Goal: Task Accomplishment & Management: Manage account settings

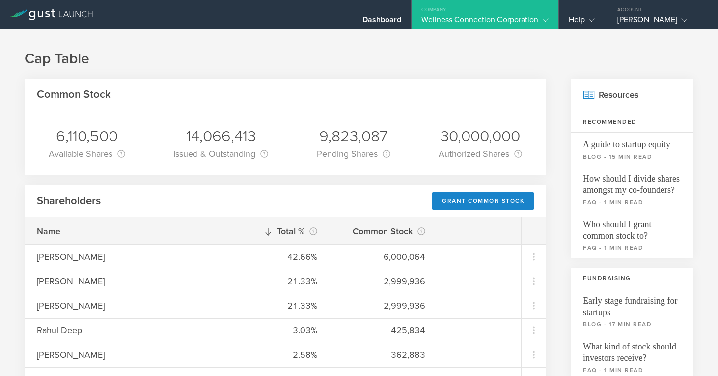
scroll to position [110, 0]
click at [495, 16] on div "Wellness Connection Corporation" at bounding box center [484, 22] width 127 height 15
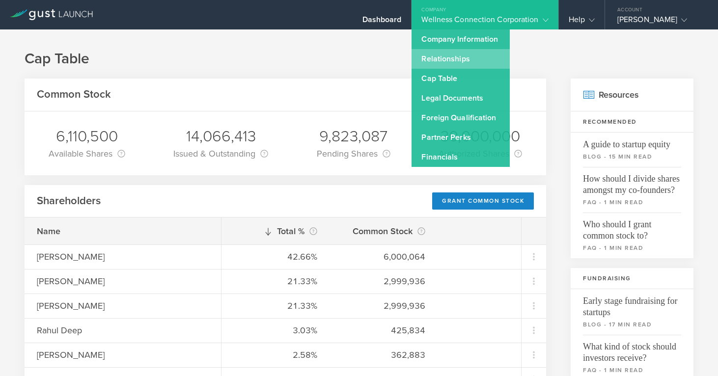
click at [469, 59] on link "Relationships" at bounding box center [461, 59] width 98 height 20
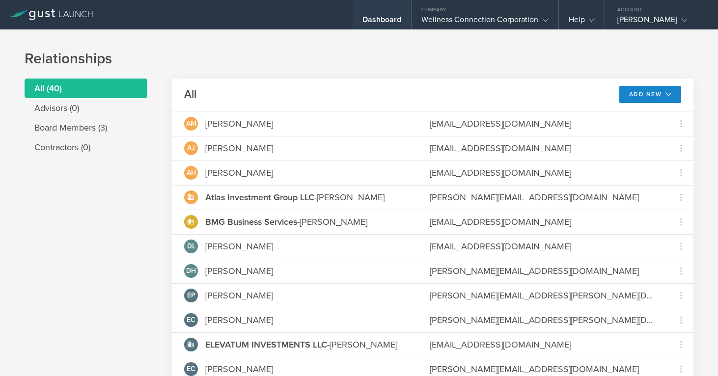
click at [369, 21] on div "Dashboard" at bounding box center [381, 22] width 39 height 15
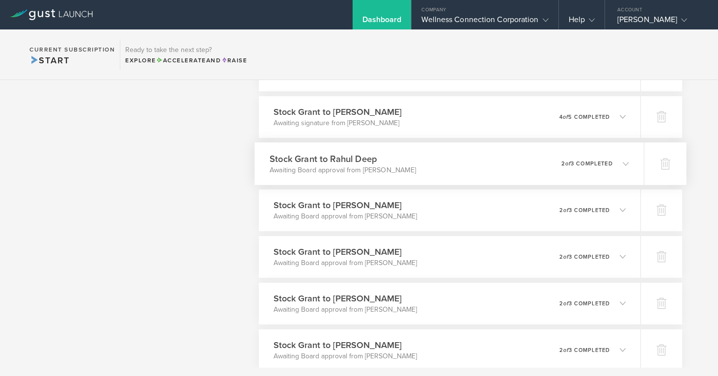
scroll to position [1283, 0]
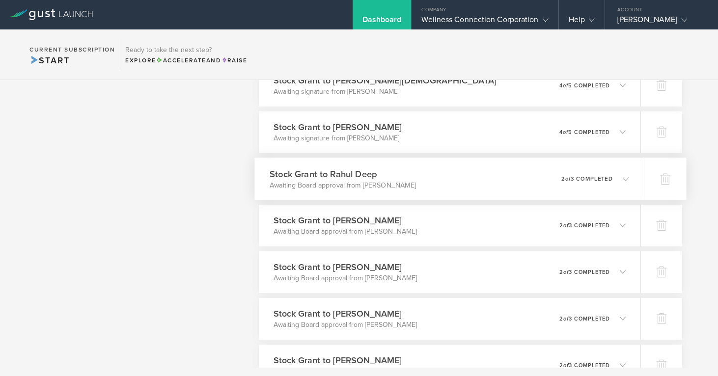
click at [628, 178] on polyline at bounding box center [625, 178] width 5 height 3
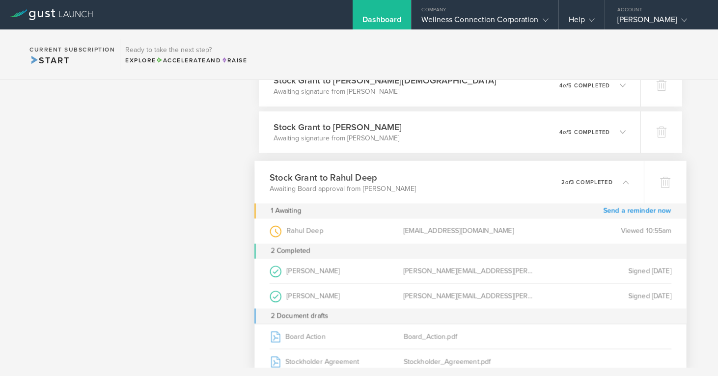
click at [626, 210] on link "Send a reminder now" at bounding box center [637, 210] width 68 height 15
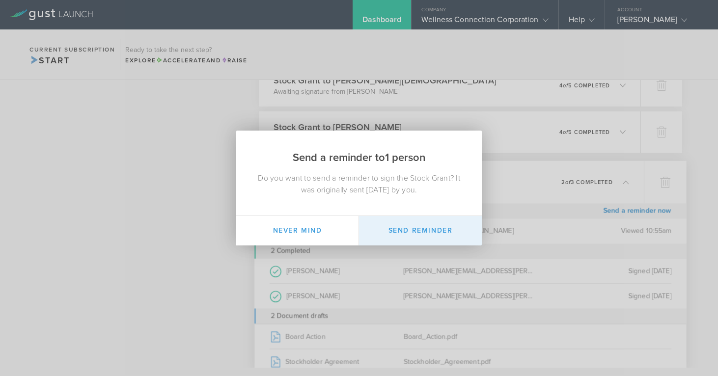
click at [406, 232] on button "Send Reminder" at bounding box center [420, 230] width 123 height 29
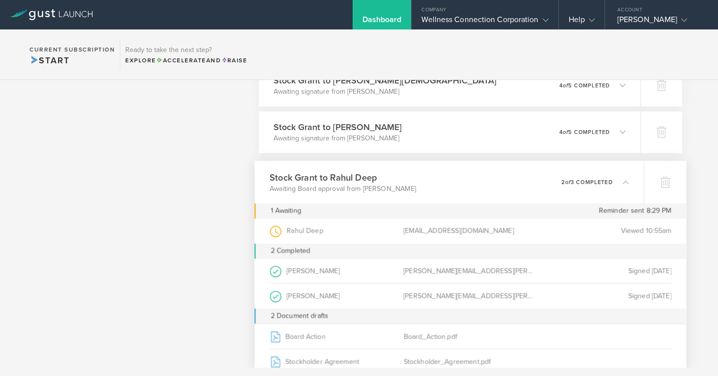
click at [624, 180] on icon at bounding box center [626, 182] width 6 height 6
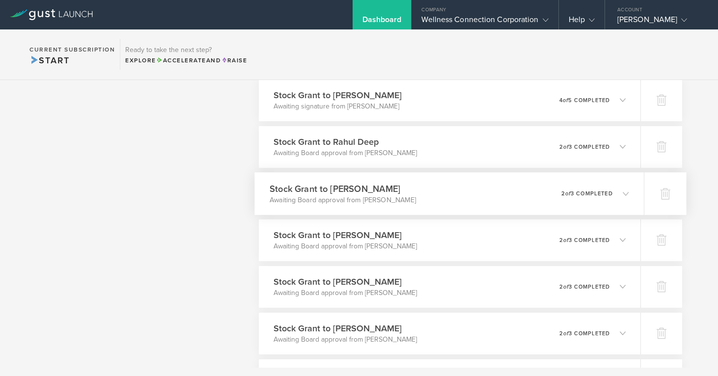
scroll to position [1317, 0]
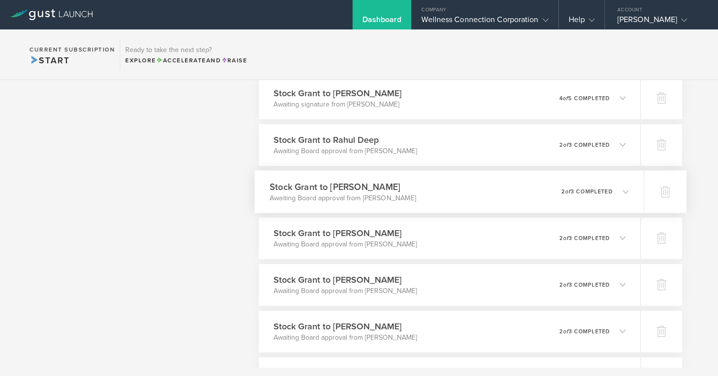
click at [628, 191] on polyline at bounding box center [625, 191] width 5 height 3
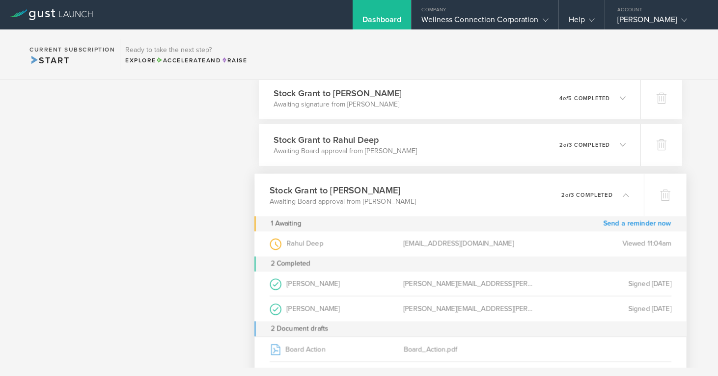
click at [629, 221] on link "Send a reminder now" at bounding box center [637, 223] width 68 height 15
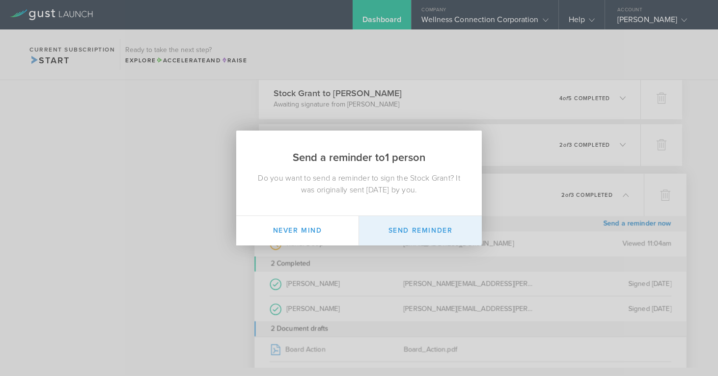
click at [438, 230] on button "Send Reminder" at bounding box center [420, 230] width 123 height 29
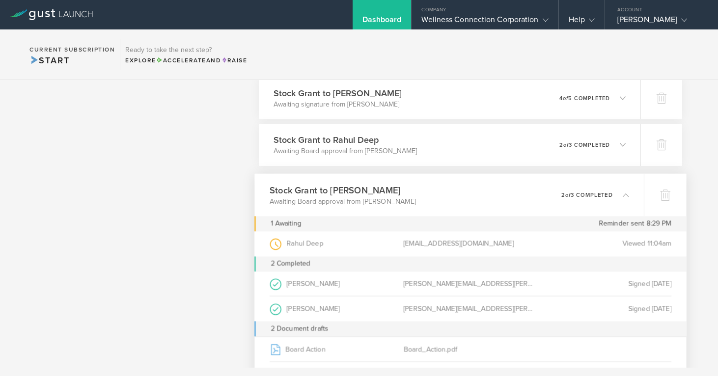
click at [626, 194] on icon at bounding box center [626, 195] width 6 height 6
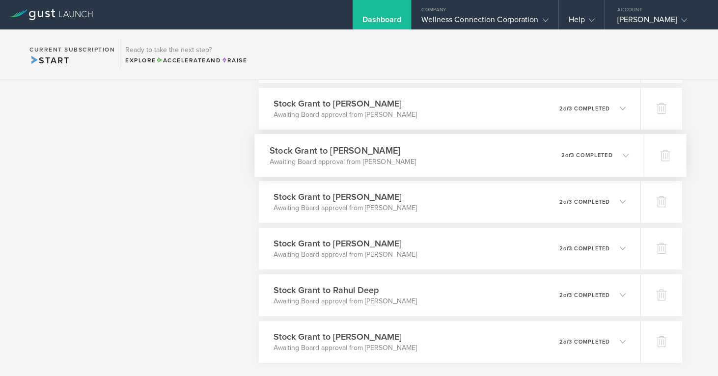
scroll to position [1401, 0]
click at [626, 153] on icon at bounding box center [626, 154] width 6 height 6
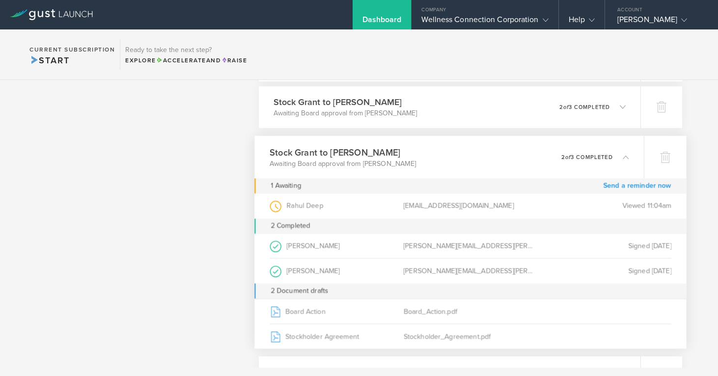
click at [621, 185] on link "Send a reminder now" at bounding box center [637, 185] width 68 height 15
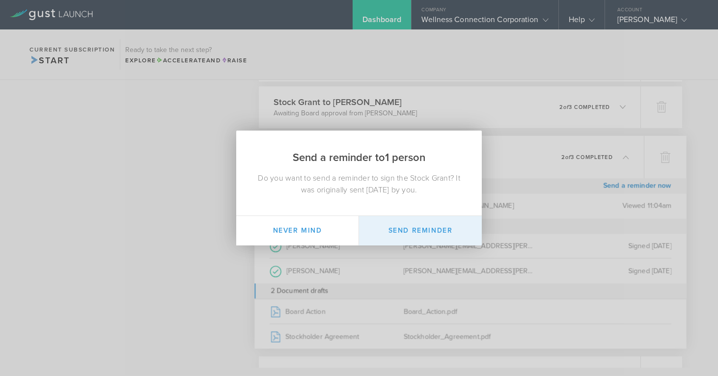
click at [426, 227] on button "Send Reminder" at bounding box center [420, 230] width 123 height 29
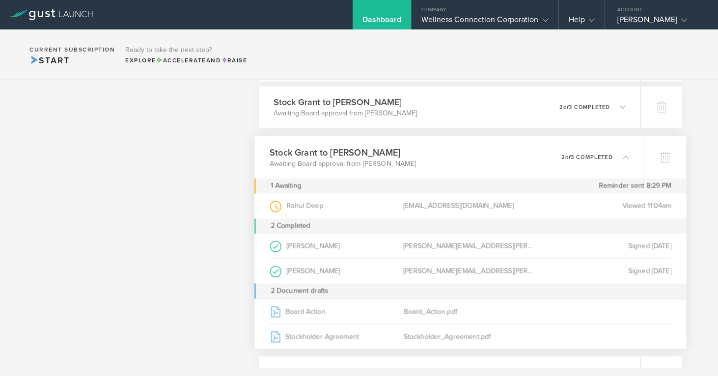
click at [625, 157] on icon at bounding box center [626, 157] width 6 height 6
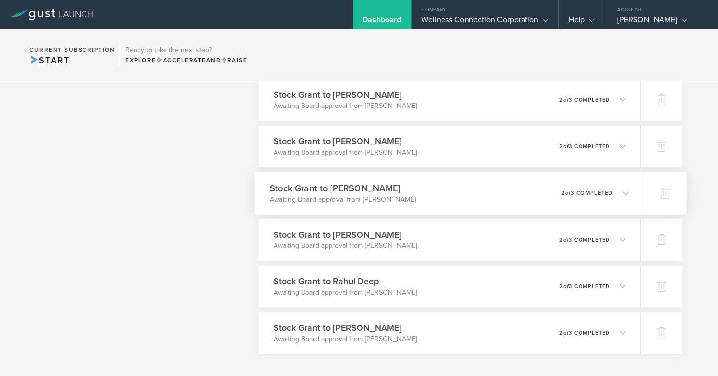
scroll to position [1414, 0]
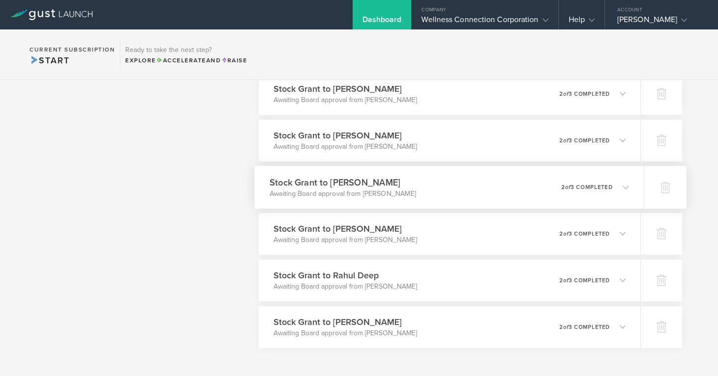
click at [628, 185] on icon at bounding box center [626, 187] width 6 height 6
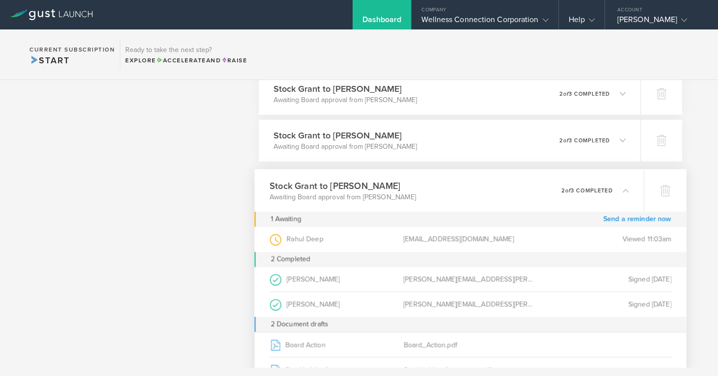
click at [621, 218] on link "Send a reminder now" at bounding box center [637, 219] width 68 height 15
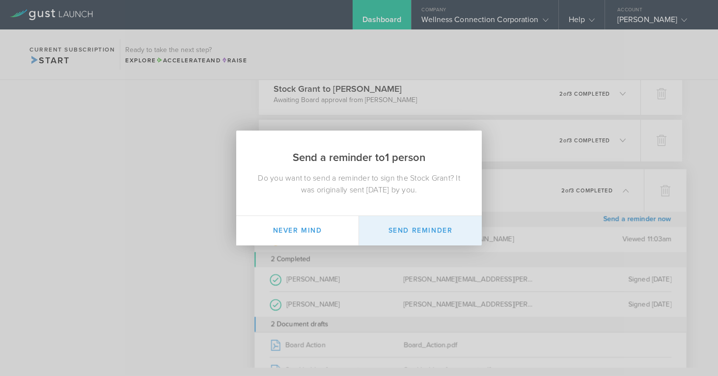
drag, startPoint x: 387, startPoint y: 229, endPoint x: 409, endPoint y: 220, distance: 23.5
click at [387, 229] on button "Send Reminder" at bounding box center [420, 230] width 123 height 29
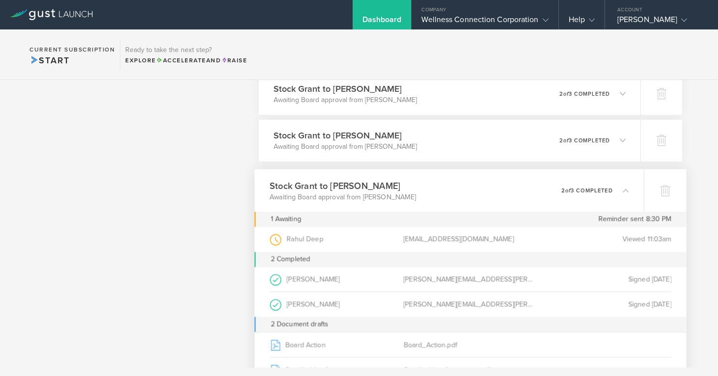
click at [625, 188] on icon at bounding box center [626, 190] width 6 height 6
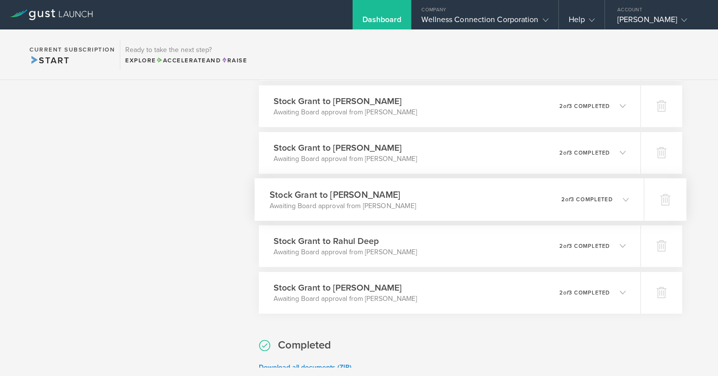
scroll to position [1453, 0]
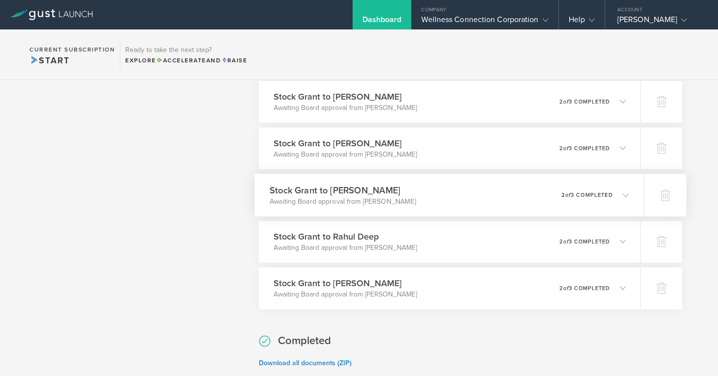
click at [624, 193] on icon at bounding box center [626, 195] width 6 height 6
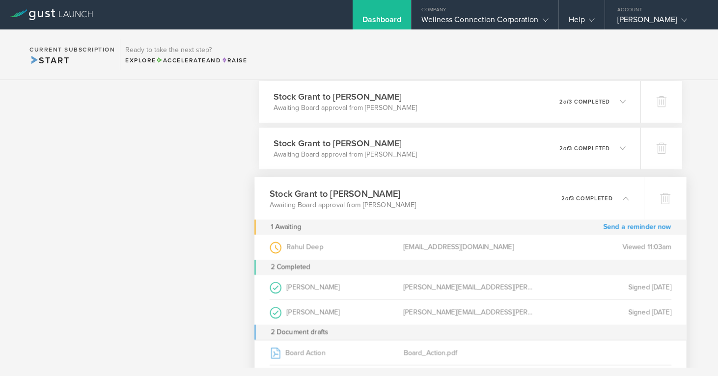
click at [619, 224] on link "Send a reminder now" at bounding box center [637, 227] width 68 height 15
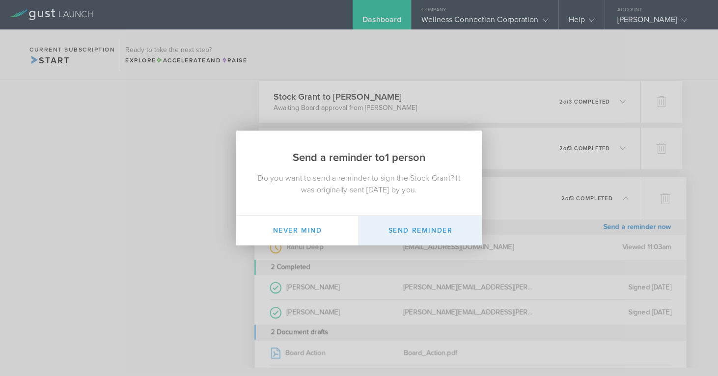
click at [443, 228] on button "Send Reminder" at bounding box center [420, 230] width 123 height 29
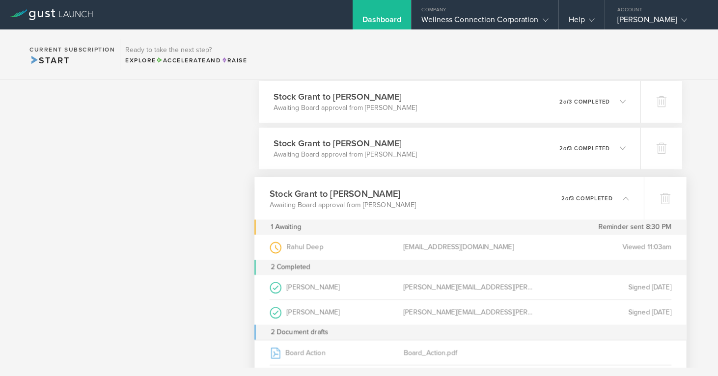
click at [621, 195] on icon at bounding box center [621, 197] width 16 height 9
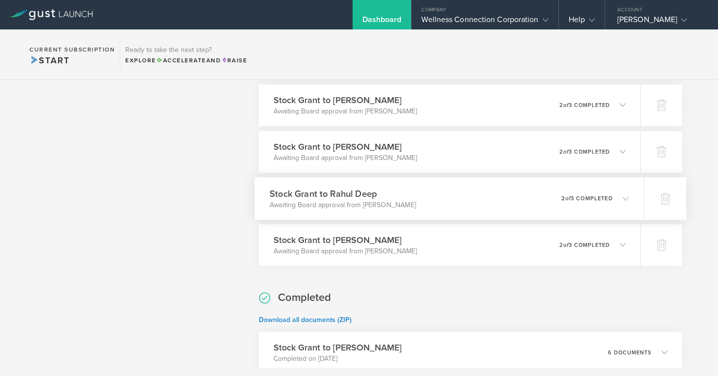
scroll to position [1497, 0]
click at [627, 197] on icon at bounding box center [626, 198] width 6 height 6
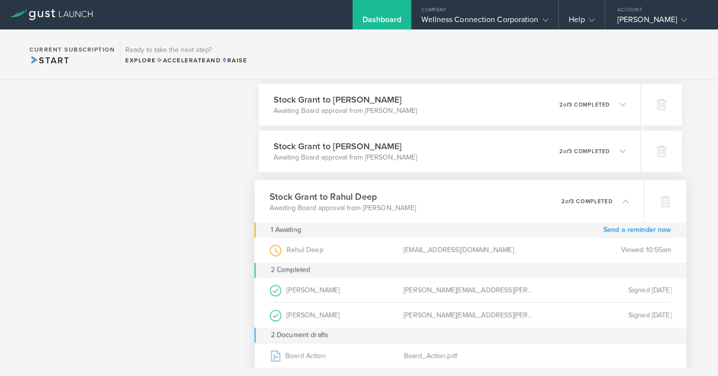
click at [620, 227] on link "Send a reminder now" at bounding box center [637, 229] width 68 height 15
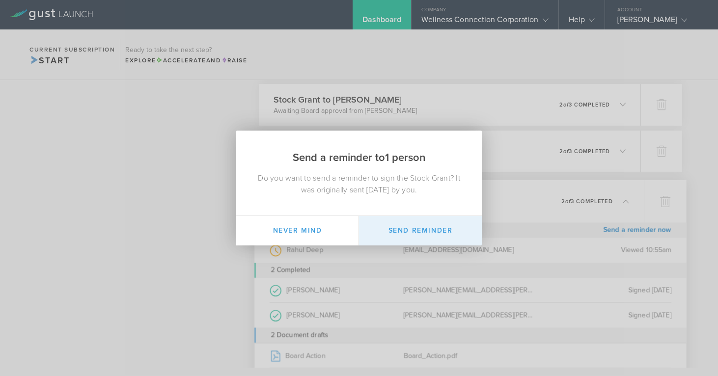
click at [437, 227] on button "Send Reminder" at bounding box center [420, 230] width 123 height 29
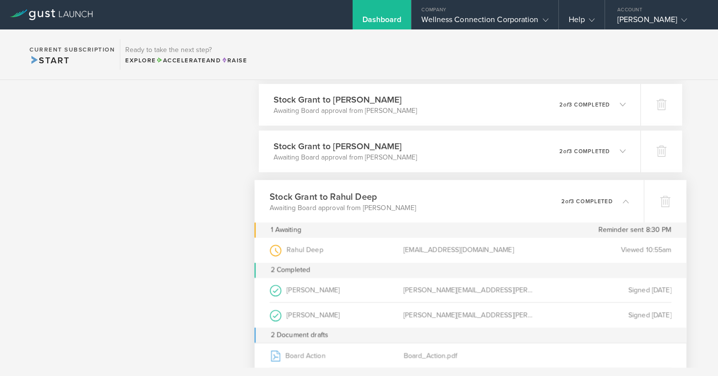
click at [626, 201] on icon at bounding box center [626, 201] width 6 height 6
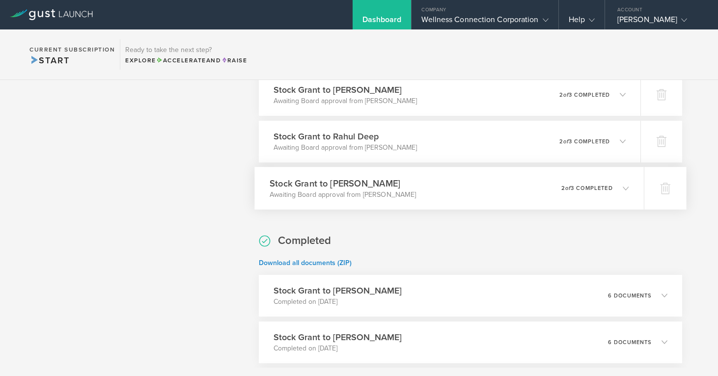
scroll to position [1555, 0]
click at [624, 184] on icon at bounding box center [626, 187] width 6 height 6
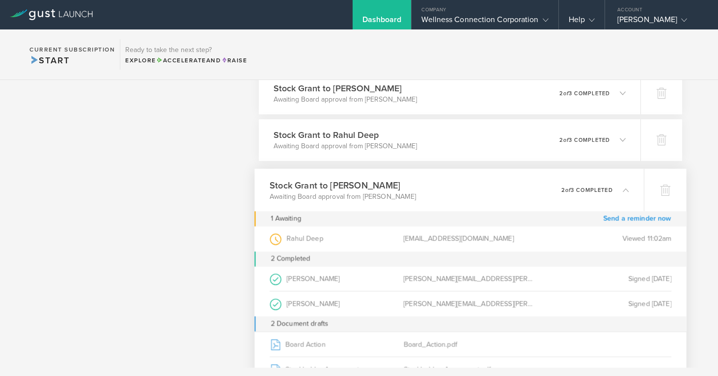
click at [615, 218] on link "Send a reminder now" at bounding box center [637, 218] width 68 height 15
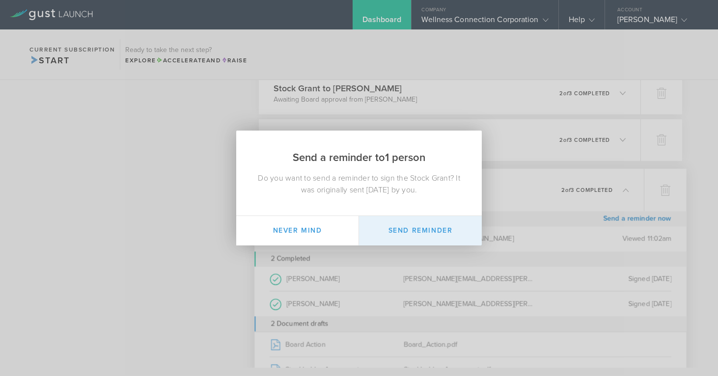
click at [443, 230] on button "Send Reminder" at bounding box center [420, 230] width 123 height 29
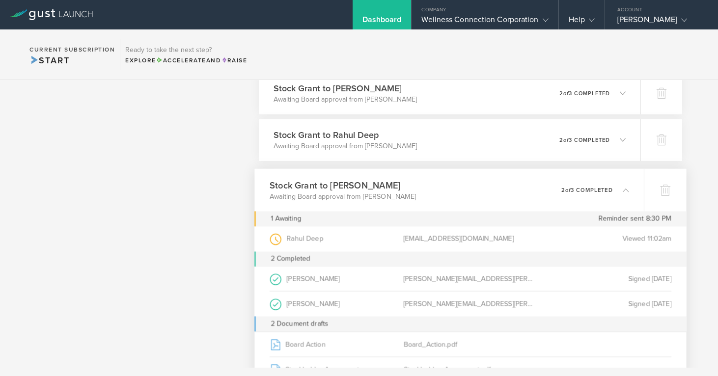
click at [626, 190] on icon at bounding box center [626, 190] width 6 height 6
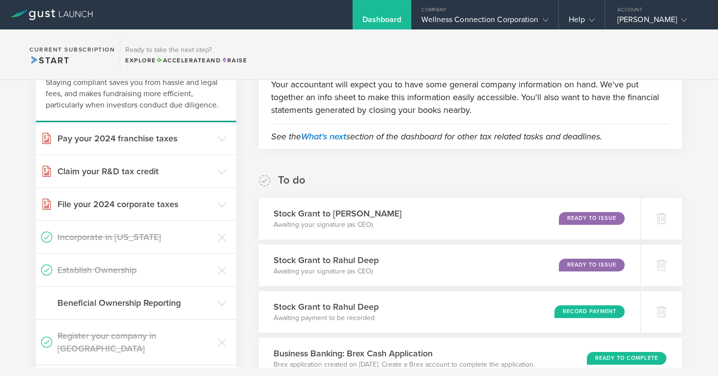
scroll to position [98, 0]
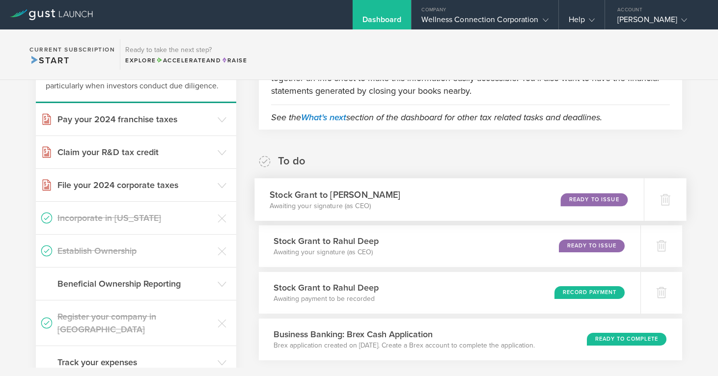
click at [585, 196] on div "Ready to Issue" at bounding box center [594, 199] width 67 height 13
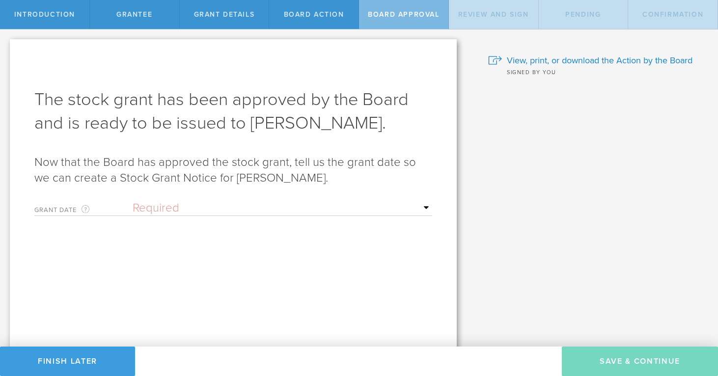
select select "setByFounder"
click at [179, 242] on input "text" at bounding box center [283, 242] width 300 height 15
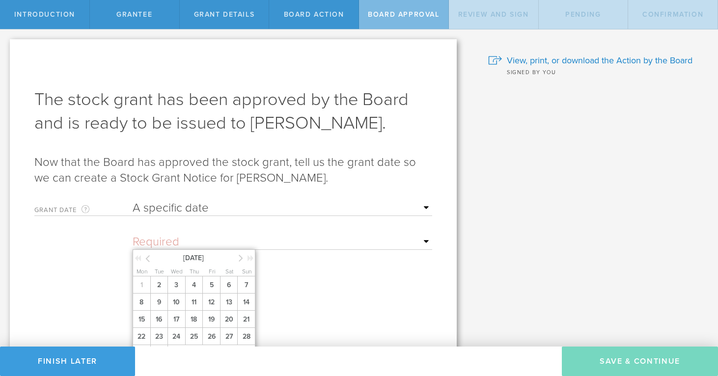
drag, startPoint x: 163, startPoint y: 296, endPoint x: 169, endPoint y: 274, distance: 23.5
click at [164, 294] on span "2" at bounding box center [159, 284] width 18 height 17
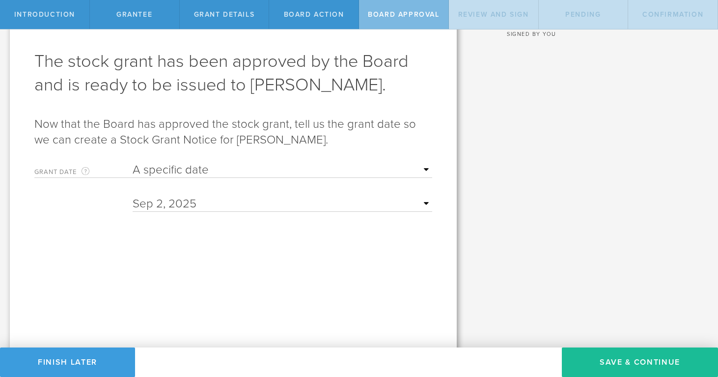
scroll to position [42, 0]
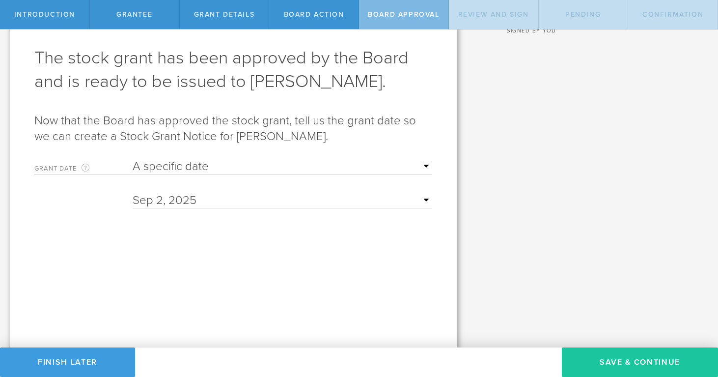
drag, startPoint x: 633, startPoint y: 358, endPoint x: 627, endPoint y: 352, distance: 8.4
click at [633, 358] on button "Save & Continue" at bounding box center [640, 361] width 156 height 29
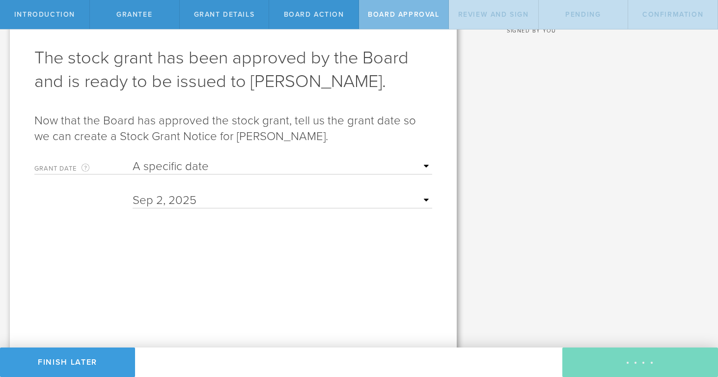
scroll to position [0, 0]
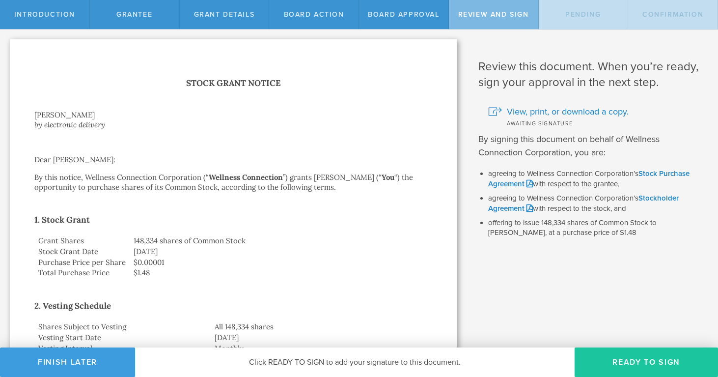
drag, startPoint x: 646, startPoint y: 366, endPoint x: 624, endPoint y: 353, distance: 25.8
click at [646, 366] on button "Ready to Sign" at bounding box center [646, 361] width 143 height 29
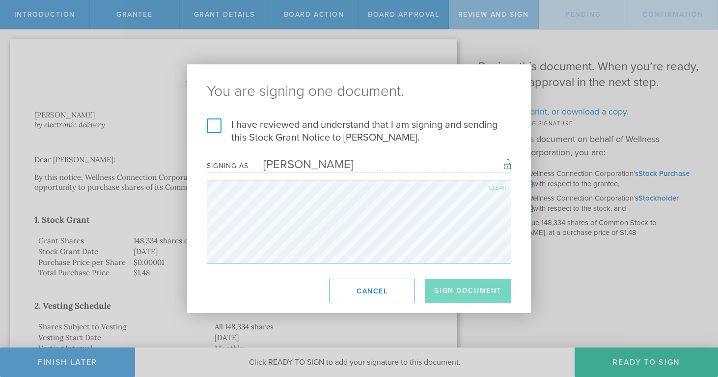
click at [214, 126] on label "I have reviewed and understand that I am signing and sending this Stock Grant N…" at bounding box center [359, 131] width 304 height 26
click at [0, 0] on input "I have reviewed and understand that I am signing and sending this Stock Grant N…" at bounding box center [0, 0] width 0 height 0
click at [460, 290] on button "Sign Document" at bounding box center [468, 290] width 86 height 25
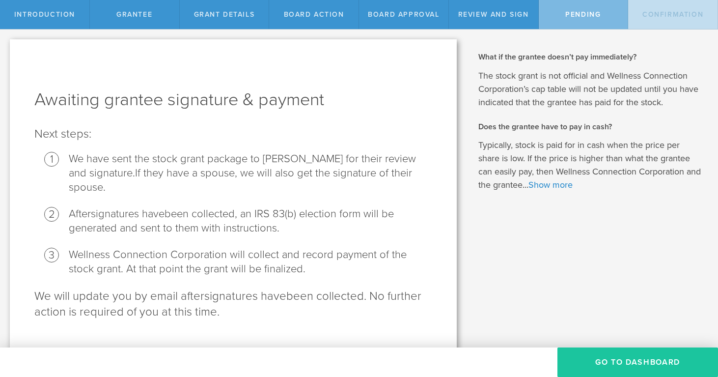
click at [602, 363] on button "Go To Dashboard" at bounding box center [637, 361] width 161 height 29
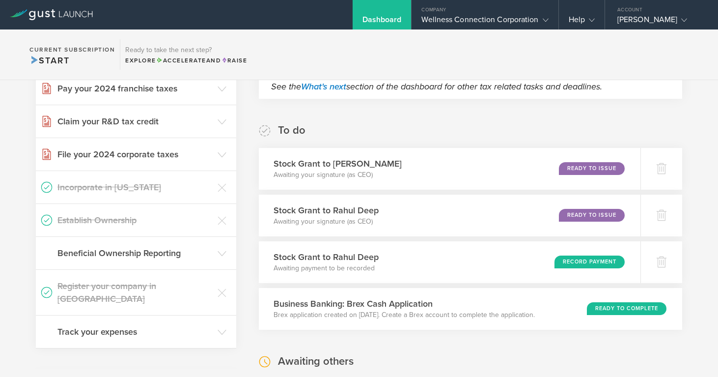
scroll to position [149, 0]
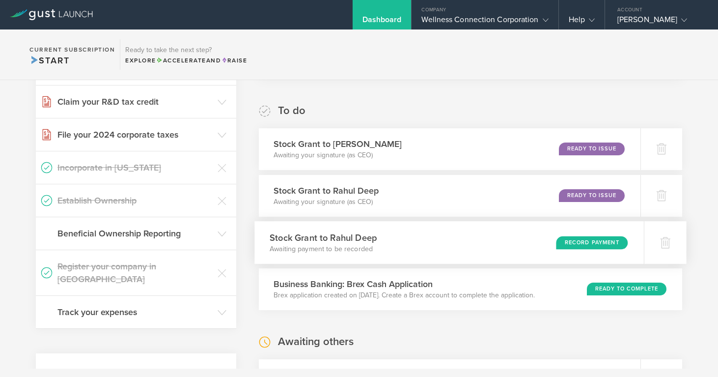
click at [571, 243] on div "Record Payment" at bounding box center [592, 242] width 72 height 13
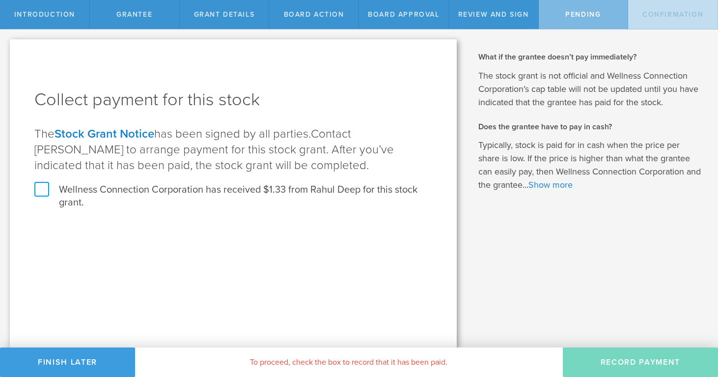
click at [41, 191] on label "Wellness Connection Corporation has received $1.33 from Rahul Deep for this sto…" at bounding box center [233, 196] width 398 height 26
click at [0, 0] on input "Wellness Connection Corporation has received $1.33 from Rahul Deep for this sto…" at bounding box center [0, 0] width 0 height 0
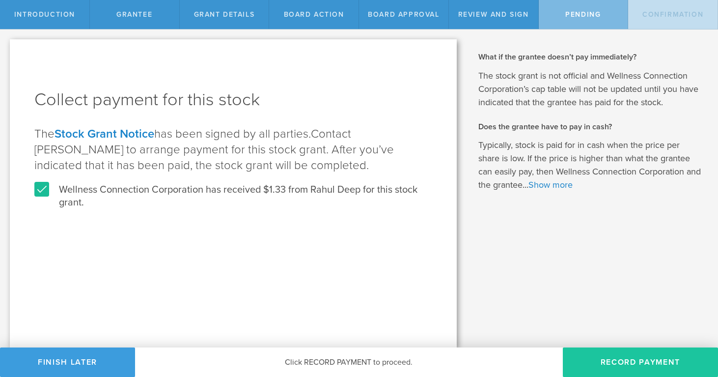
click at [657, 360] on button "Record Payment" at bounding box center [640, 361] width 155 height 29
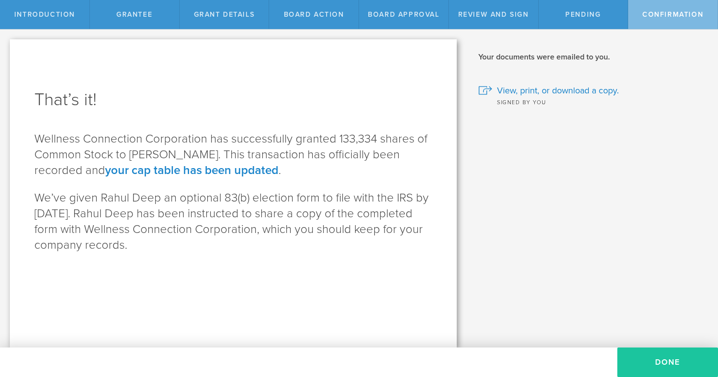
click at [663, 357] on button "Done" at bounding box center [667, 361] width 101 height 29
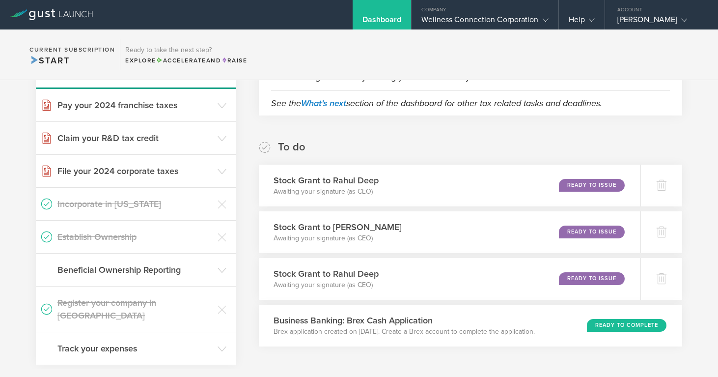
scroll to position [115, 0]
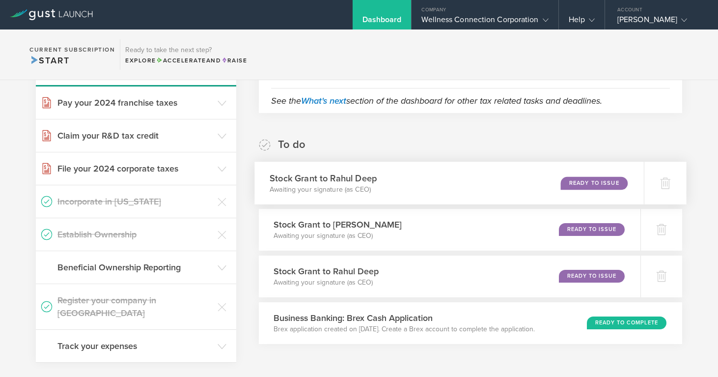
click at [591, 181] on div "Ready to Issue" at bounding box center [594, 182] width 67 height 13
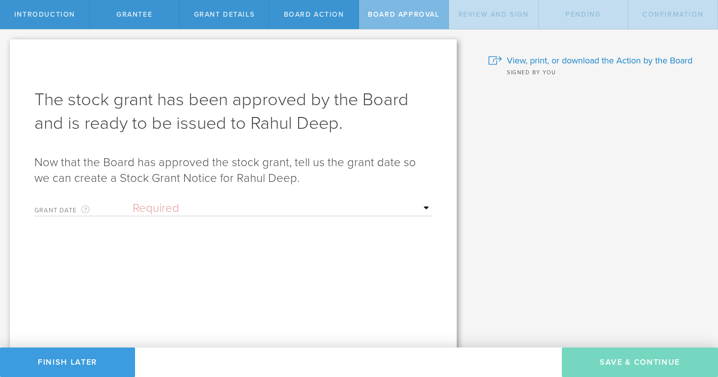
select select "setByFounder"
click at [163, 242] on input "text" at bounding box center [283, 242] width 300 height 15
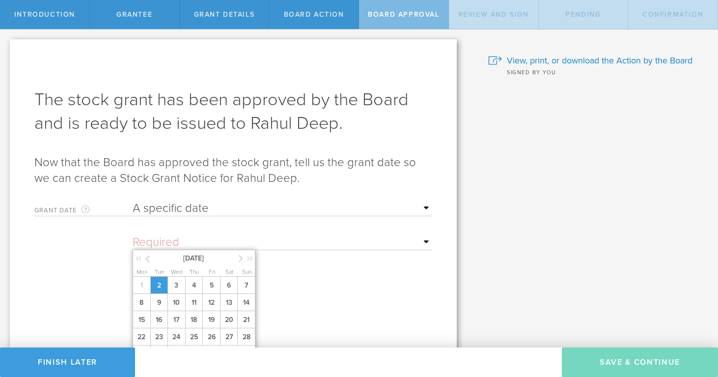
click at [158, 292] on span "2" at bounding box center [159, 284] width 18 height 17
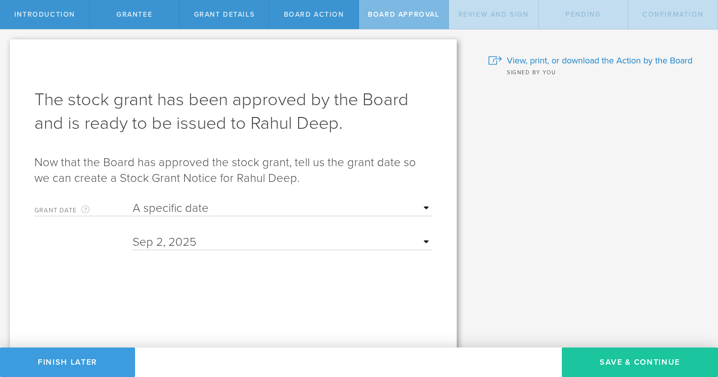
click at [649, 358] on button "Save & Continue" at bounding box center [640, 361] width 156 height 29
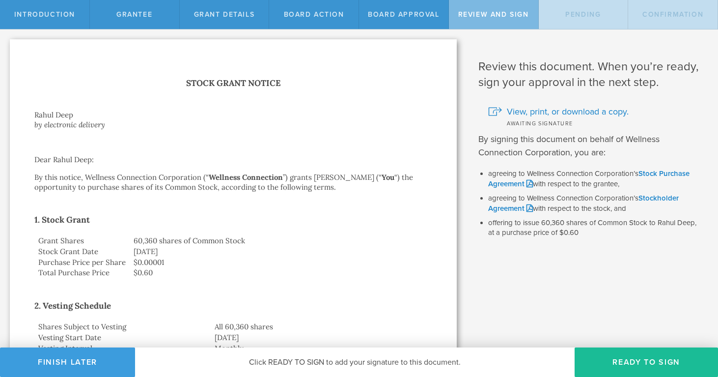
drag, startPoint x: 615, startPoint y: 361, endPoint x: 523, endPoint y: 336, distance: 95.7
click at [614, 361] on button "Ready to Sign" at bounding box center [646, 361] width 143 height 29
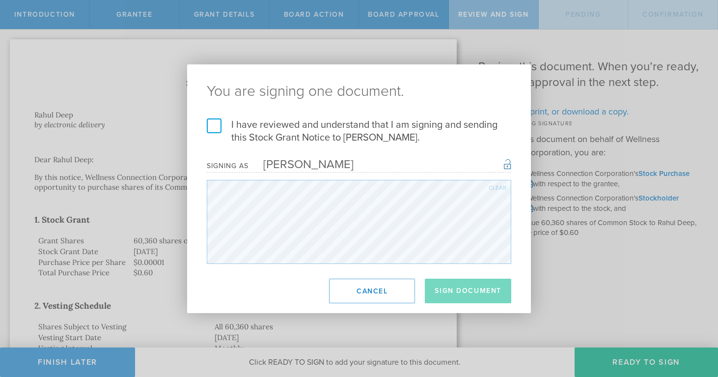
click at [213, 124] on label "I have reviewed and understand that I am signing and sending this Stock Grant N…" at bounding box center [359, 131] width 304 height 26
click at [0, 0] on input "I have reviewed and understand that I am signing and sending this Stock Grant N…" at bounding box center [0, 0] width 0 height 0
click at [468, 293] on button "Sign Document" at bounding box center [468, 290] width 86 height 25
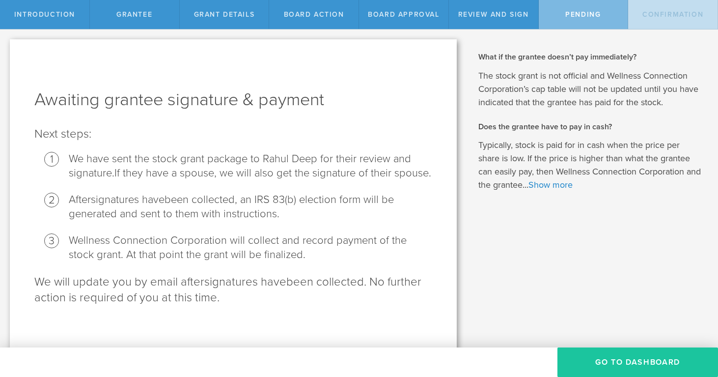
click at [633, 360] on button "Go To Dashboard" at bounding box center [637, 361] width 161 height 29
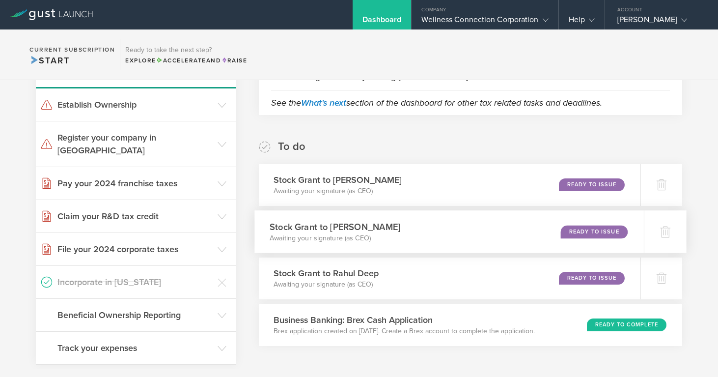
scroll to position [115, 0]
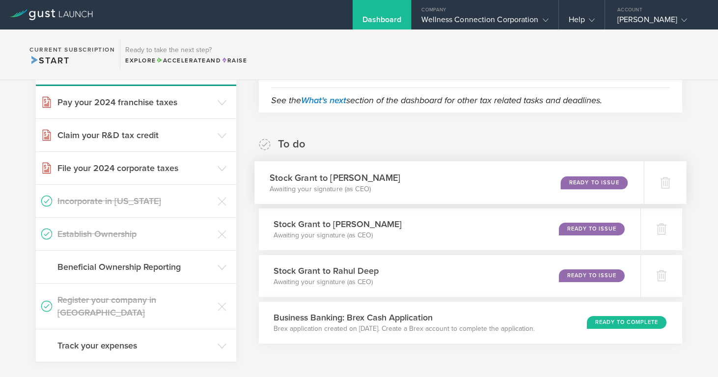
click at [610, 179] on div "Ready to Issue" at bounding box center [594, 182] width 67 height 13
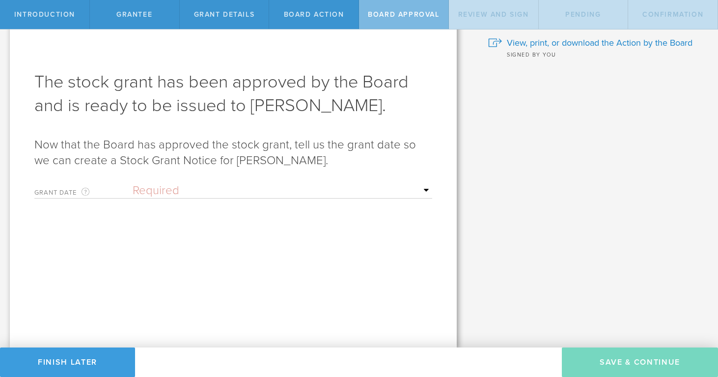
scroll to position [18, 0]
select select "setByFounder"
click at [167, 226] on input "text" at bounding box center [283, 224] width 300 height 15
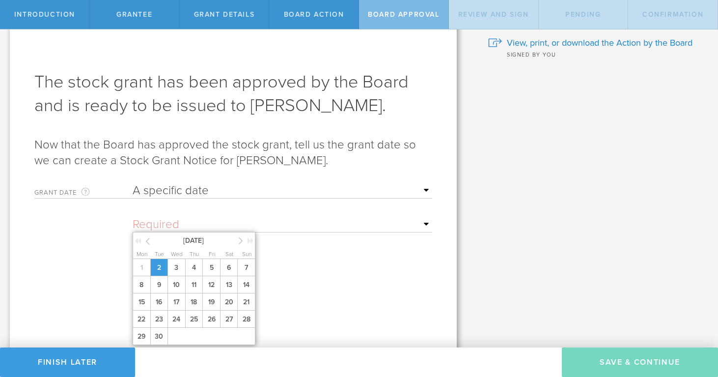
click at [156, 276] on span "2" at bounding box center [159, 267] width 18 height 17
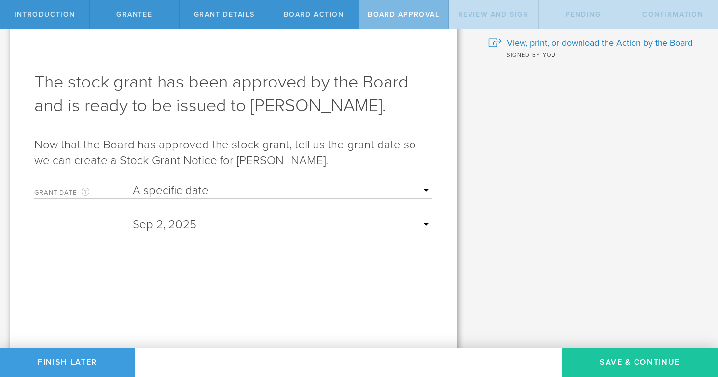
click at [654, 358] on button "Save & Continue" at bounding box center [640, 361] width 156 height 29
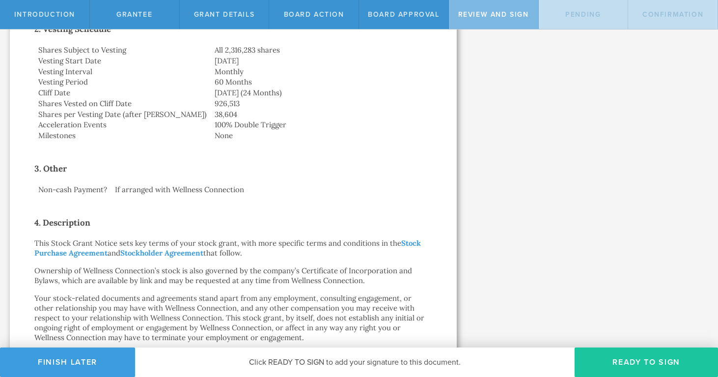
scroll to position [282, 0]
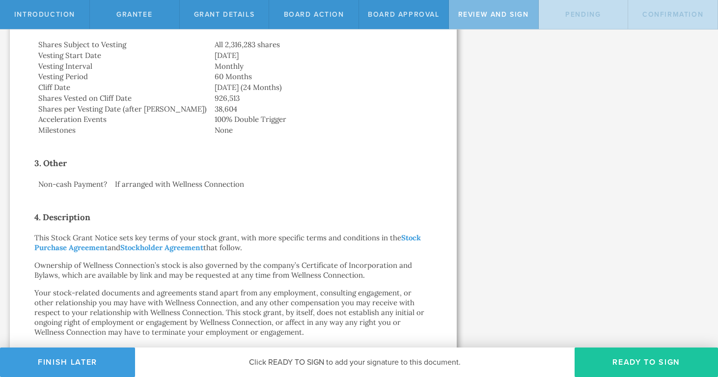
click at [659, 361] on button "Ready to Sign" at bounding box center [646, 361] width 143 height 29
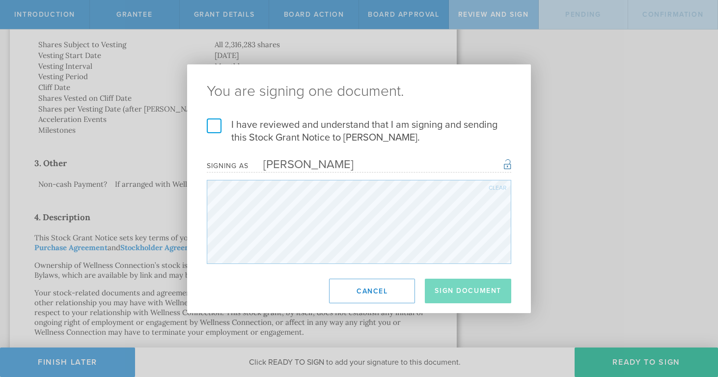
click at [214, 130] on label "I have reviewed and understand that I am signing and sending this Stock Grant N…" at bounding box center [359, 131] width 304 height 26
click at [0, 0] on input "I have reviewed and understand that I am signing and sending this Stock Grant N…" at bounding box center [0, 0] width 0 height 0
click at [445, 291] on button "Sign Document" at bounding box center [468, 290] width 86 height 25
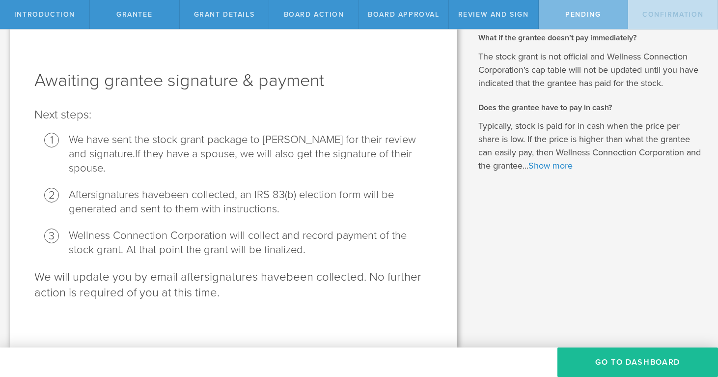
scroll to position [0, 0]
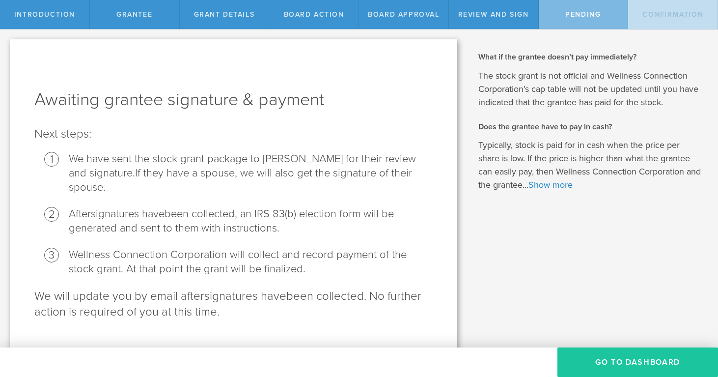
click at [604, 369] on button "Go To Dashboard" at bounding box center [637, 361] width 161 height 29
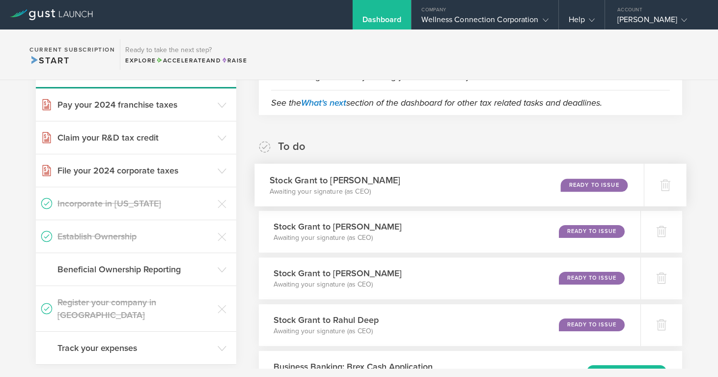
scroll to position [119, 0]
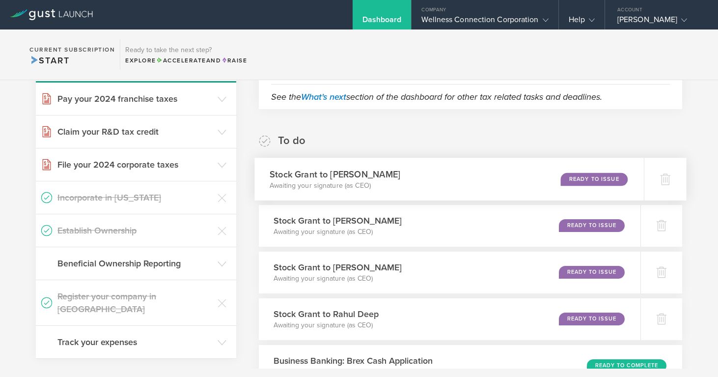
click at [600, 178] on div "Ready to Issue" at bounding box center [594, 178] width 67 height 13
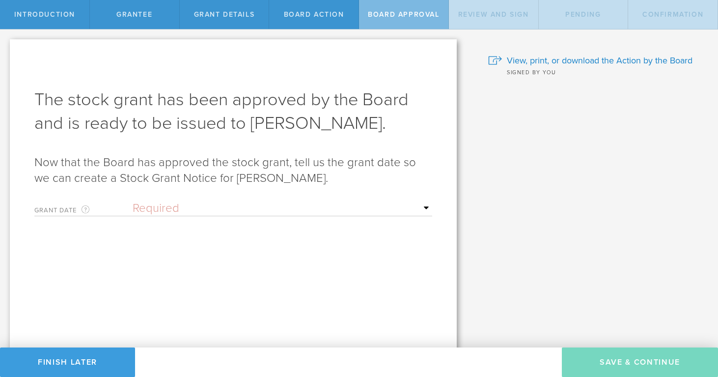
select select "setByFounder"
click at [163, 242] on input "text" at bounding box center [283, 242] width 300 height 15
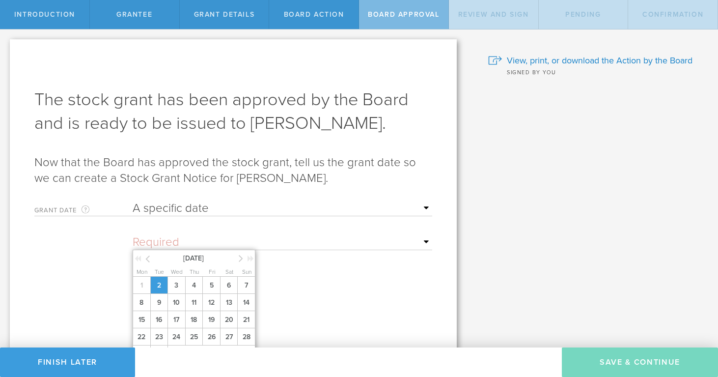
click at [161, 293] on span "2" at bounding box center [159, 284] width 18 height 17
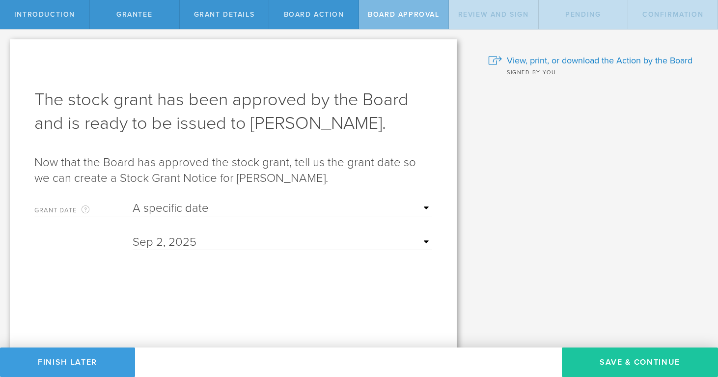
drag, startPoint x: 623, startPoint y: 365, endPoint x: 600, endPoint y: 357, distance: 25.0
click at [623, 364] on button "Save & Continue" at bounding box center [640, 361] width 156 height 29
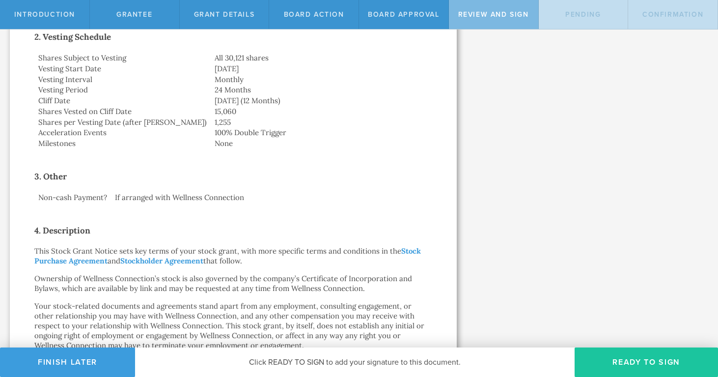
scroll to position [276, 0]
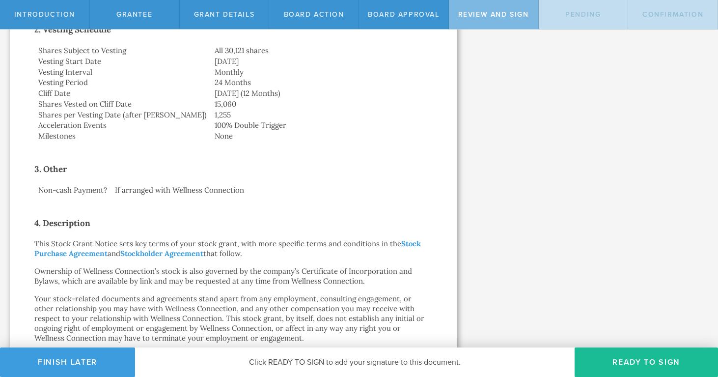
drag, startPoint x: 648, startPoint y: 357, endPoint x: 594, endPoint y: 338, distance: 57.3
click at [647, 357] on button "Ready to Sign" at bounding box center [646, 361] width 143 height 29
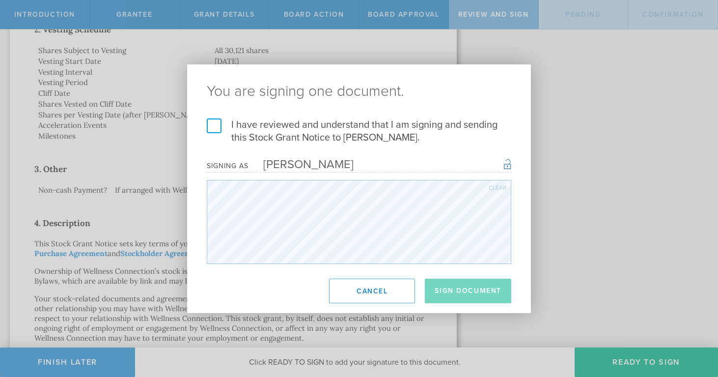
click at [217, 126] on label "I have reviewed and understand that I am signing and sending this Stock Grant N…" at bounding box center [359, 131] width 304 height 26
click at [0, 0] on input "I have reviewed and understand that I am signing and sending this Stock Grant N…" at bounding box center [0, 0] width 0 height 0
click at [474, 294] on button "Sign Document" at bounding box center [468, 290] width 86 height 25
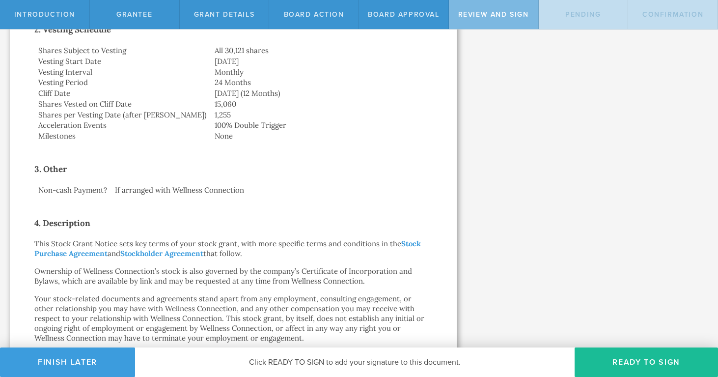
scroll to position [0, 0]
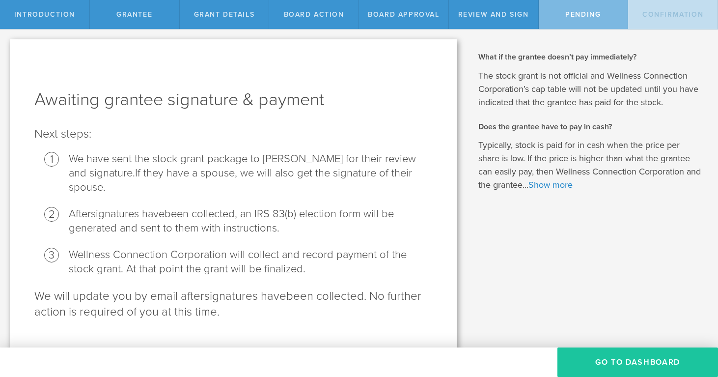
click at [629, 361] on button "Go To Dashboard" at bounding box center [637, 361] width 161 height 29
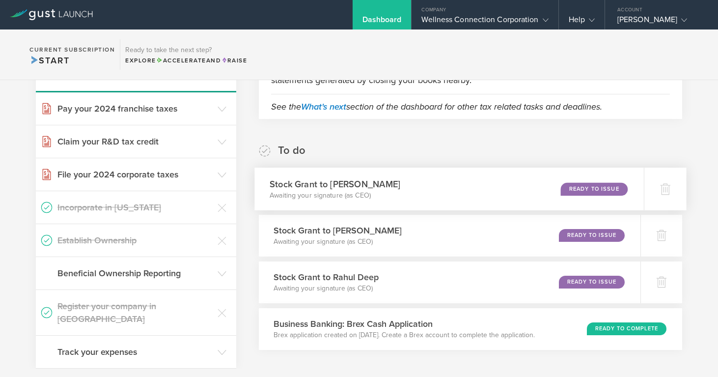
scroll to position [107, 0]
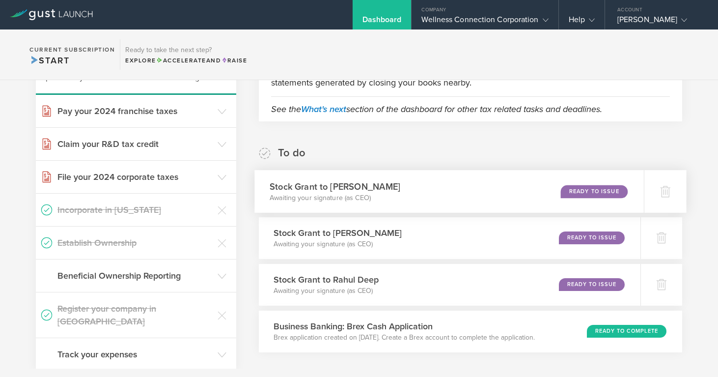
click at [589, 190] on div "Ready to Issue" at bounding box center [594, 191] width 67 height 13
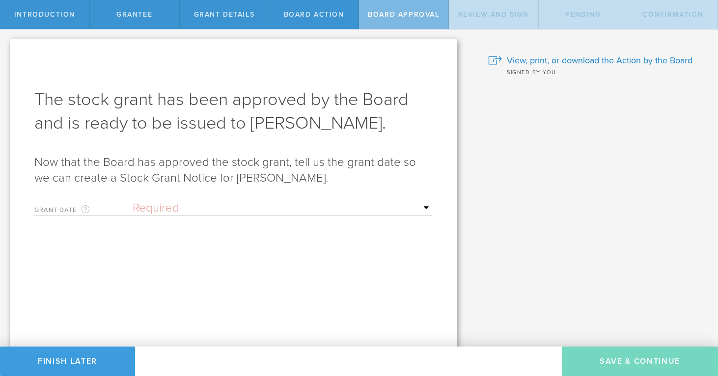
click at [234, 199] on div "Grant Date This is the date on which the recipient is granted the stock. This d…" at bounding box center [233, 206] width 398 height 20
select select "setByFounder"
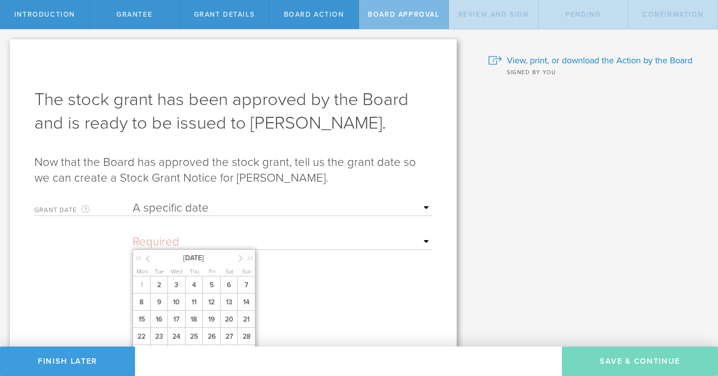
click at [200, 246] on input "text" at bounding box center [283, 242] width 300 height 15
drag, startPoint x: 163, startPoint y: 291, endPoint x: 175, endPoint y: 286, distance: 13.7
click at [163, 291] on span "2" at bounding box center [159, 284] width 18 height 17
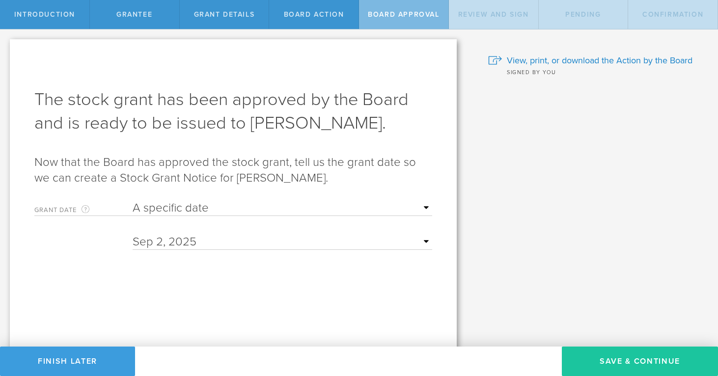
click at [641, 358] on button "Save & Continue" at bounding box center [640, 361] width 156 height 29
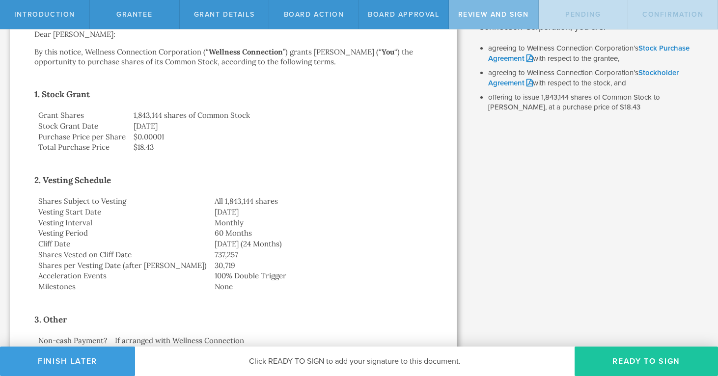
scroll to position [134, 0]
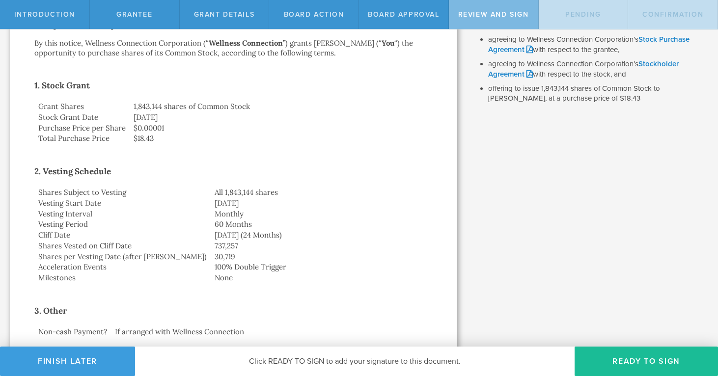
drag, startPoint x: 636, startPoint y: 358, endPoint x: 584, endPoint y: 342, distance: 54.5
click at [635, 358] on button "Ready to Sign" at bounding box center [646, 361] width 143 height 29
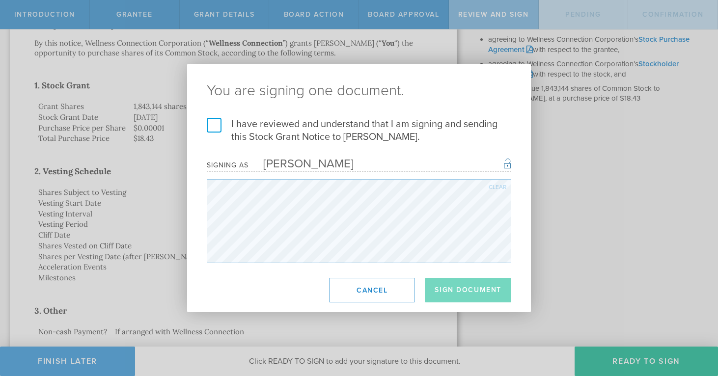
click at [218, 133] on label "I have reviewed and understand that I am signing and sending this Stock Grant N…" at bounding box center [359, 131] width 304 height 26
click at [0, 0] on input "I have reviewed and understand that I am signing and sending this Stock Grant N…" at bounding box center [0, 0] width 0 height 0
click at [468, 286] on button "Sign Document" at bounding box center [468, 290] width 86 height 25
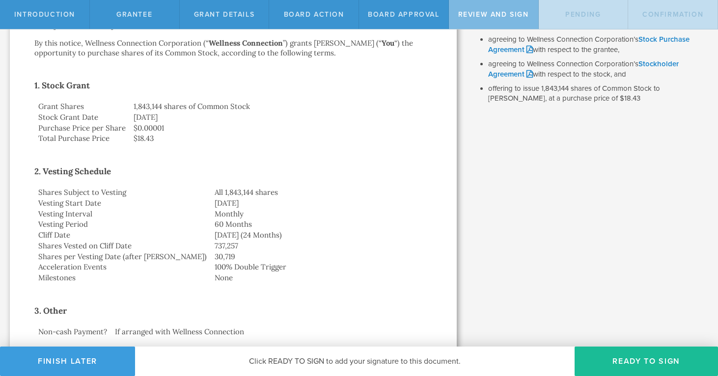
scroll to position [0, 0]
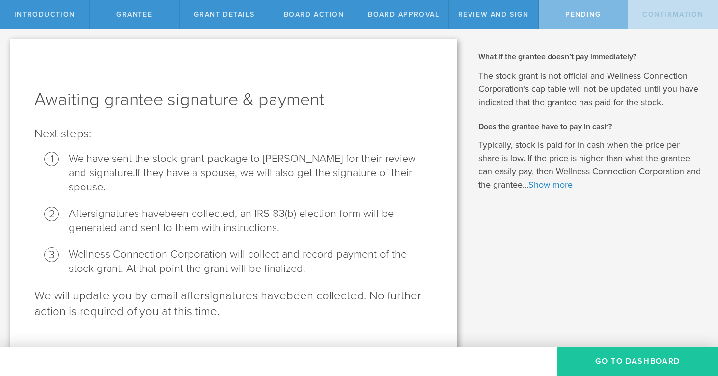
click at [630, 362] on button "Go To Dashboard" at bounding box center [637, 361] width 161 height 29
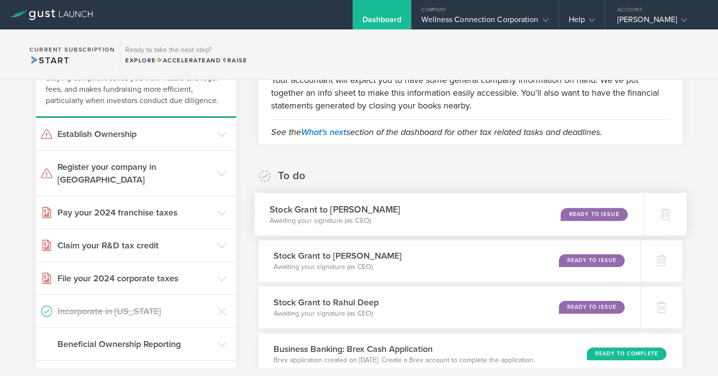
scroll to position [84, 0]
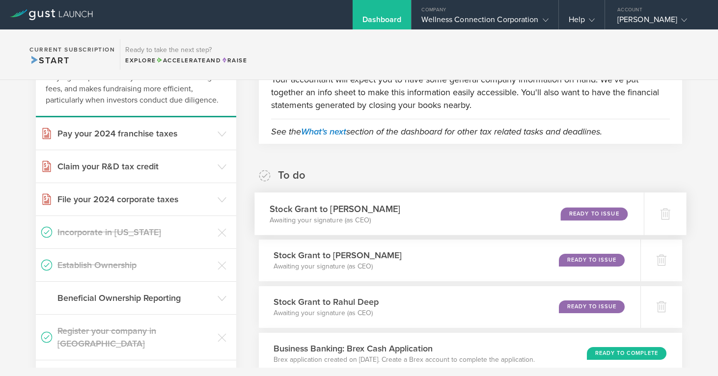
click at [604, 213] on div "Ready to Issue" at bounding box center [594, 213] width 67 height 13
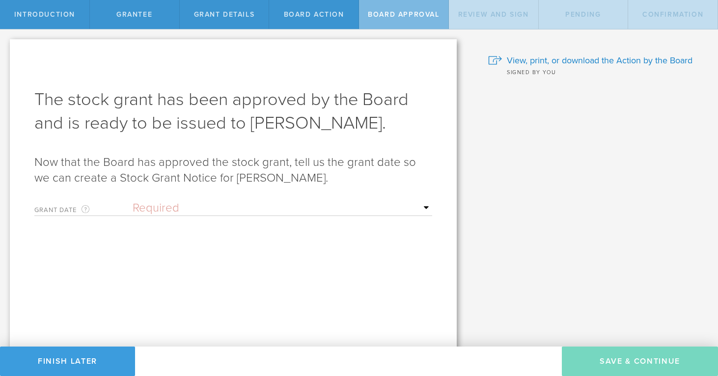
select select "setByFounder"
click at [215, 237] on input "text" at bounding box center [283, 242] width 300 height 15
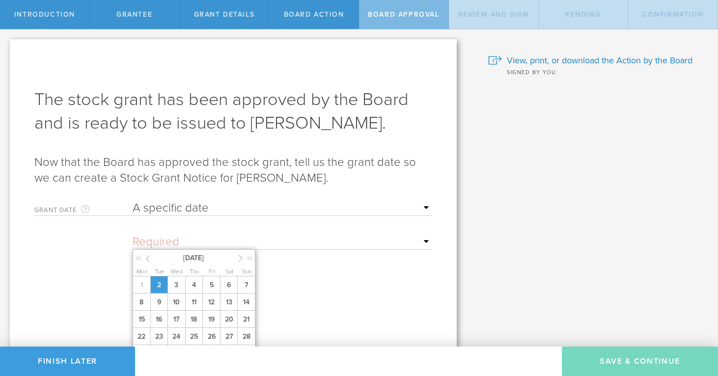
click at [162, 294] on span "2" at bounding box center [159, 284] width 18 height 17
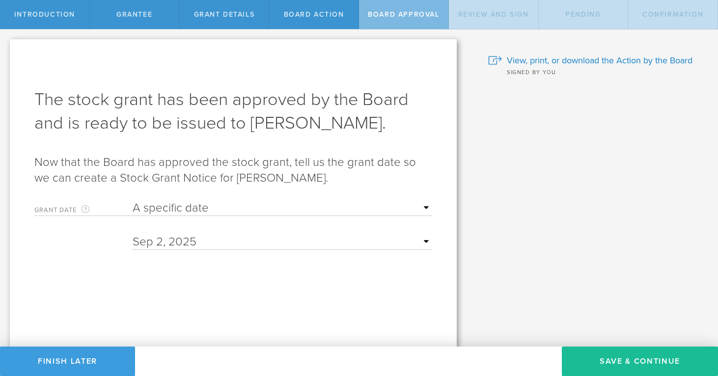
drag, startPoint x: 614, startPoint y: 361, endPoint x: 382, endPoint y: 310, distance: 238.3
click at [614, 361] on button "Save & Continue" at bounding box center [640, 361] width 156 height 29
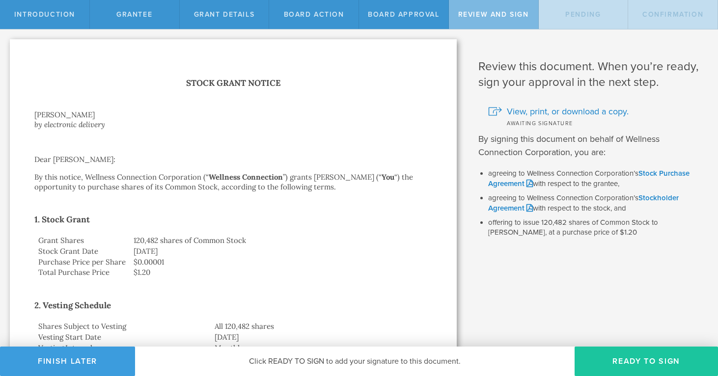
click at [657, 357] on button "Ready to Sign" at bounding box center [646, 361] width 143 height 29
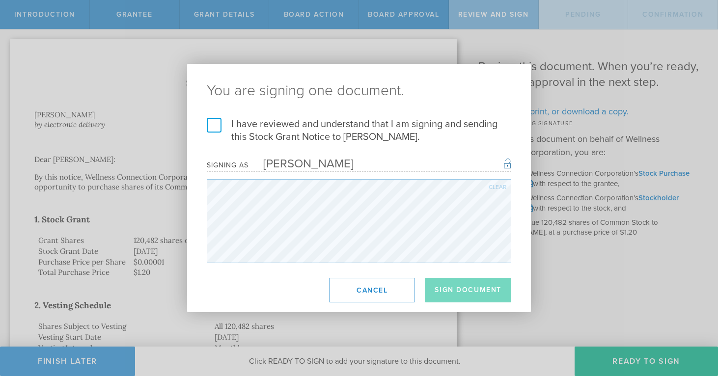
click at [218, 126] on label "I have reviewed and understand that I am signing and sending this Stock Grant N…" at bounding box center [359, 131] width 304 height 26
click at [0, 0] on input "I have reviewed and understand that I am signing and sending this Stock Grant N…" at bounding box center [0, 0] width 0 height 0
click at [464, 287] on button "Sign Document" at bounding box center [468, 290] width 86 height 25
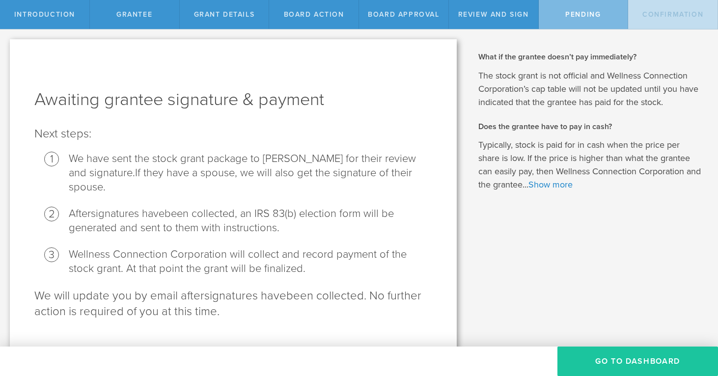
click at [639, 365] on button "Go To Dashboard" at bounding box center [637, 361] width 161 height 29
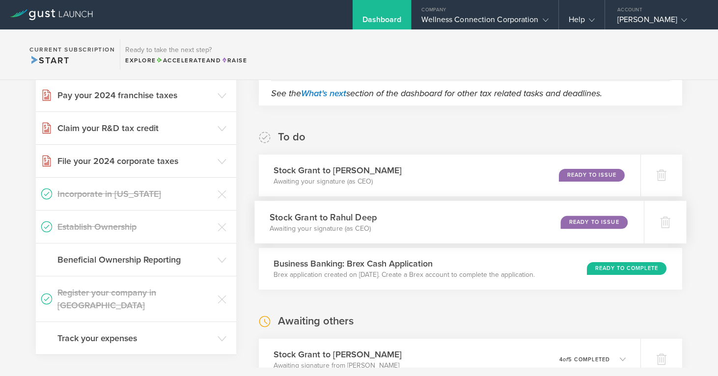
scroll to position [124, 0]
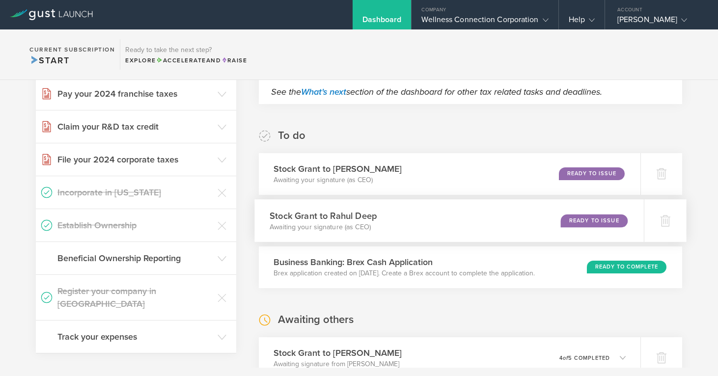
click at [580, 218] on div "Ready to Issue" at bounding box center [594, 220] width 67 height 13
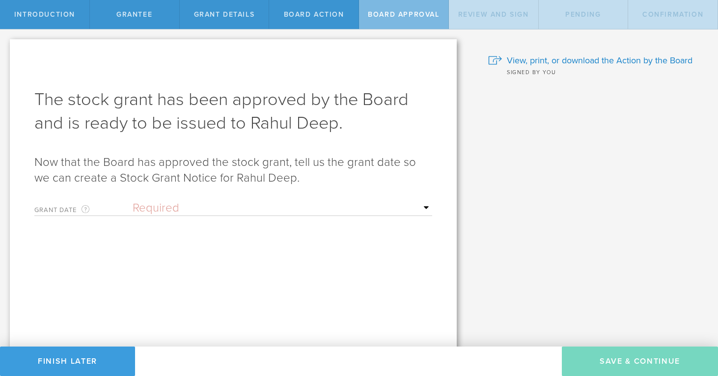
select select "setByFounder"
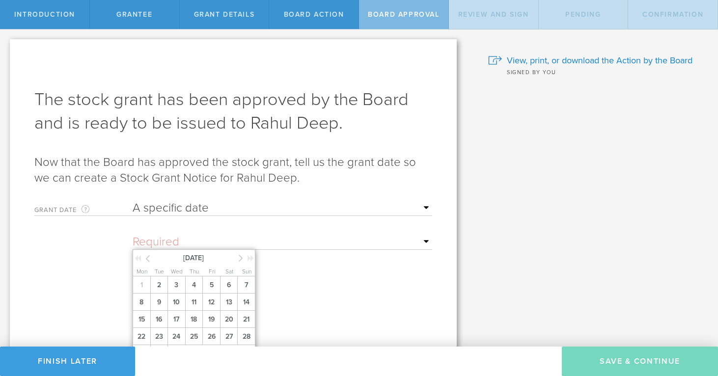
click at [238, 244] on input "text" at bounding box center [283, 242] width 300 height 15
click at [165, 290] on span "2" at bounding box center [159, 284] width 18 height 17
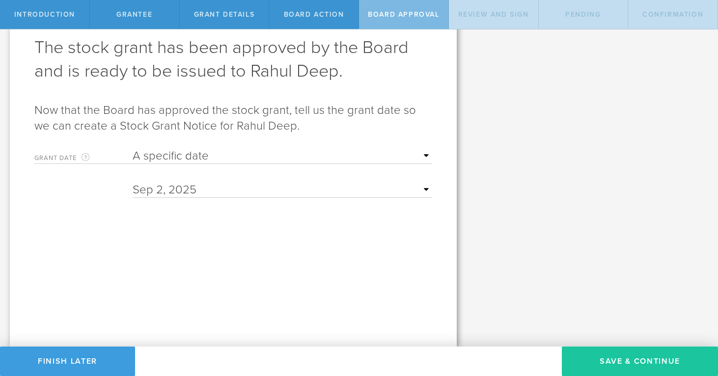
scroll to position [52, 0]
click at [620, 355] on button "Save & Continue" at bounding box center [640, 361] width 156 height 29
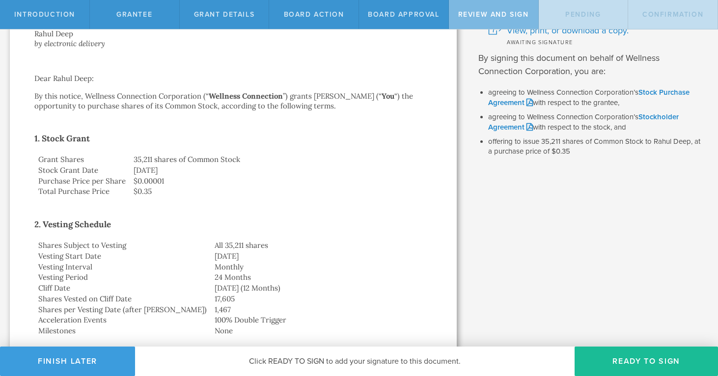
scroll to position [135, 0]
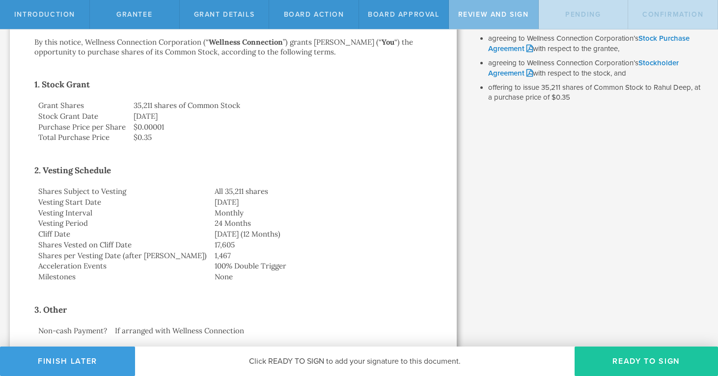
drag, startPoint x: 635, startPoint y: 365, endPoint x: 607, endPoint y: 355, distance: 30.1
click at [633, 364] on button "Ready to Sign" at bounding box center [646, 361] width 143 height 29
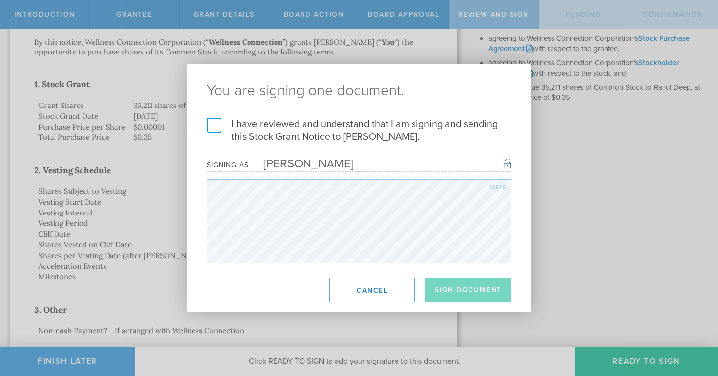
click at [215, 128] on label "I have reviewed and understand that I am signing and sending this Stock Grant N…" at bounding box center [359, 131] width 304 height 26
click at [0, 0] on input "I have reviewed and understand that I am signing and sending this Stock Grant N…" at bounding box center [0, 0] width 0 height 0
click at [461, 287] on button "Sign Document" at bounding box center [468, 290] width 86 height 25
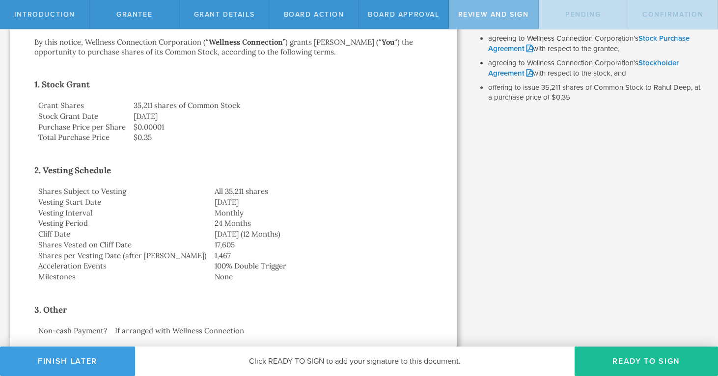
scroll to position [0, 0]
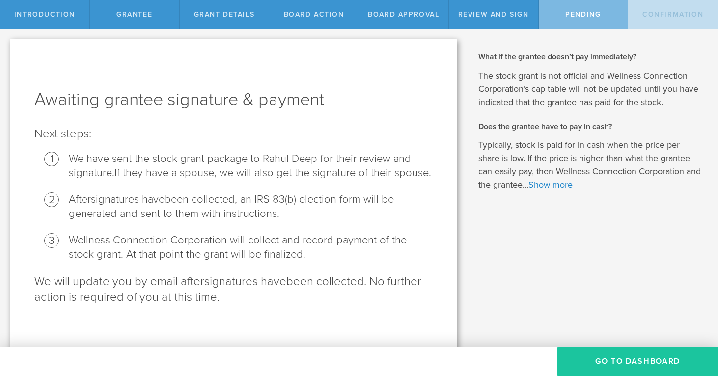
click at [641, 358] on button "Go To Dashboard" at bounding box center [637, 361] width 161 height 29
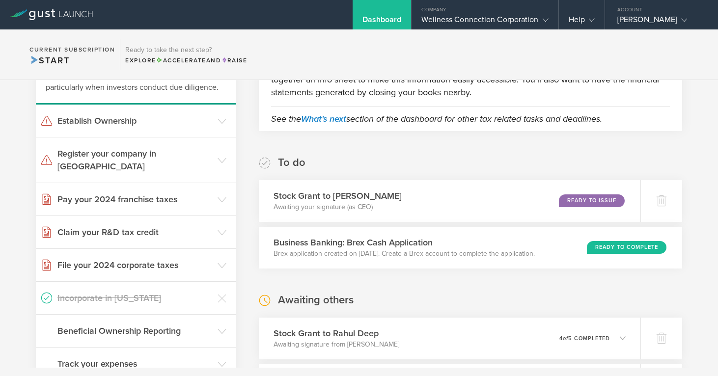
scroll to position [98, 0]
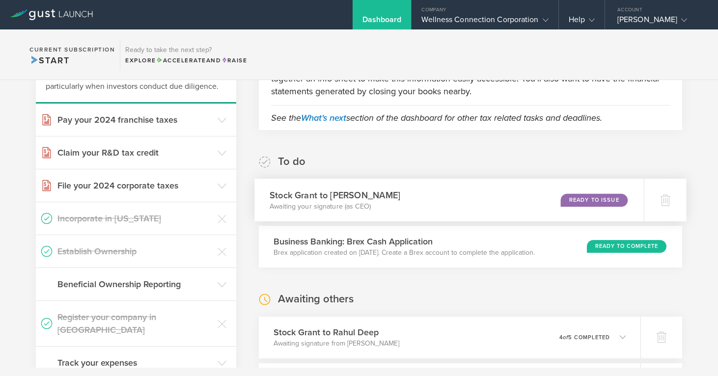
click at [586, 196] on div "Ready to Issue" at bounding box center [594, 199] width 67 height 13
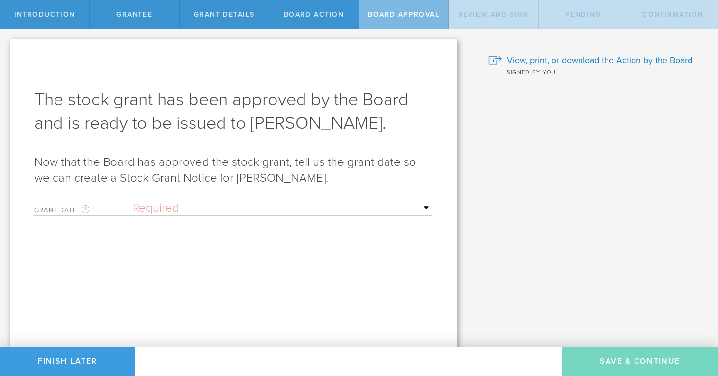
select select "setByFounder"
click at [201, 247] on input "text" at bounding box center [283, 242] width 300 height 15
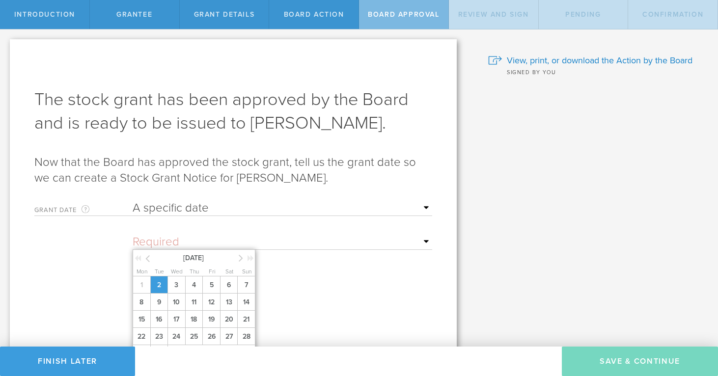
click at [159, 290] on span "2" at bounding box center [159, 284] width 18 height 17
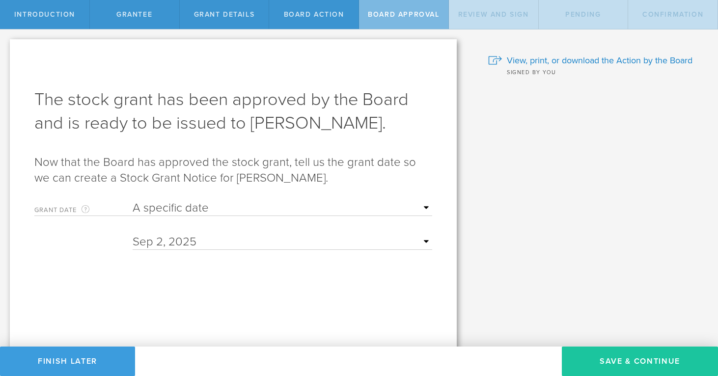
drag, startPoint x: 598, startPoint y: 355, endPoint x: 575, endPoint y: 350, distance: 24.2
click at [595, 354] on button "Save & Continue" at bounding box center [640, 361] width 156 height 29
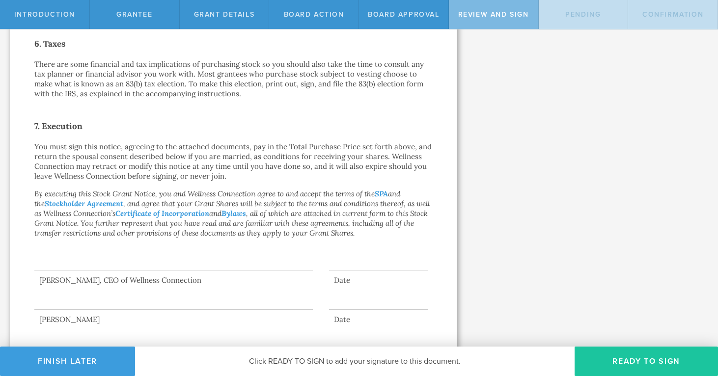
scroll to position [694, 0]
click at [639, 359] on button "Ready to Sign" at bounding box center [646, 361] width 143 height 29
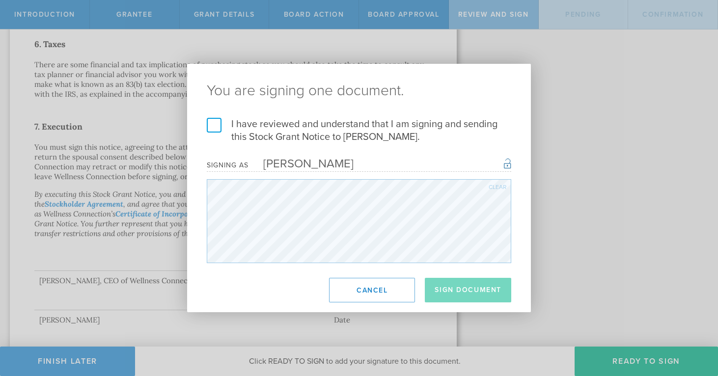
click at [208, 127] on label "I have reviewed and understand that I am signing and sending this Stock Grant N…" at bounding box center [359, 131] width 304 height 26
click at [0, 0] on input "I have reviewed and understand that I am signing and sending this Stock Grant N…" at bounding box center [0, 0] width 0 height 0
click at [471, 294] on button "Sign Document" at bounding box center [468, 290] width 86 height 25
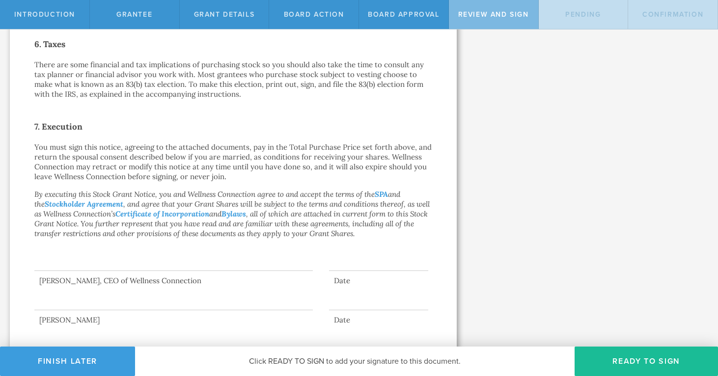
scroll to position [0, 0]
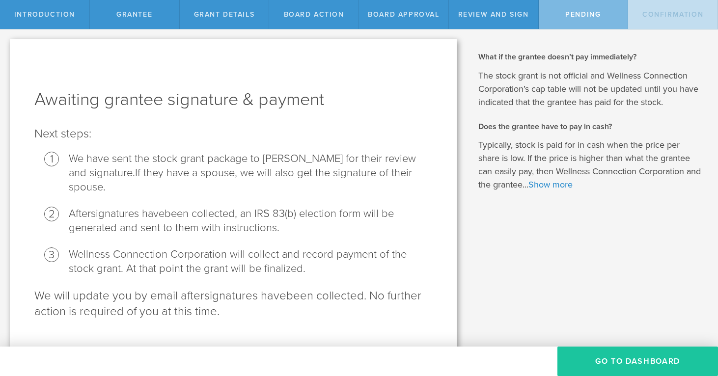
click at [669, 357] on button "Go To Dashboard" at bounding box center [637, 361] width 161 height 29
